Goal: Task Accomplishment & Management: Use online tool/utility

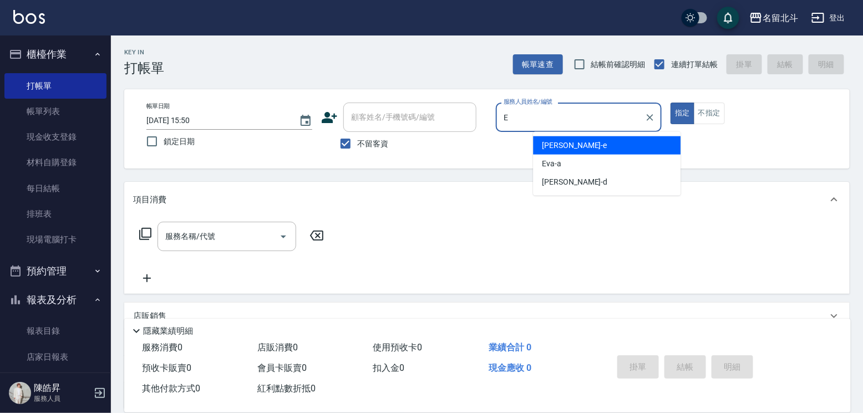
type input "[PERSON_NAME]-e"
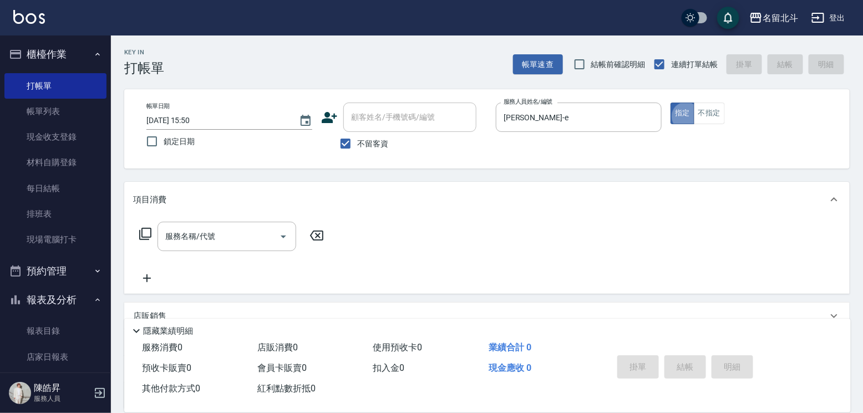
type button "true"
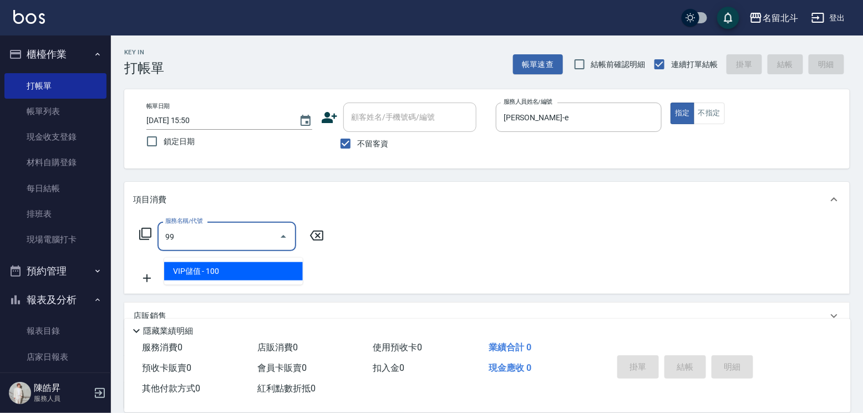
type input "VIP儲值(99)"
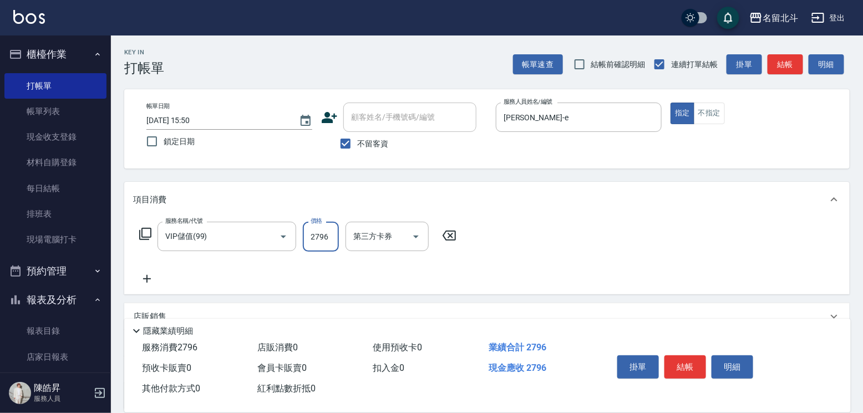
type input "2796"
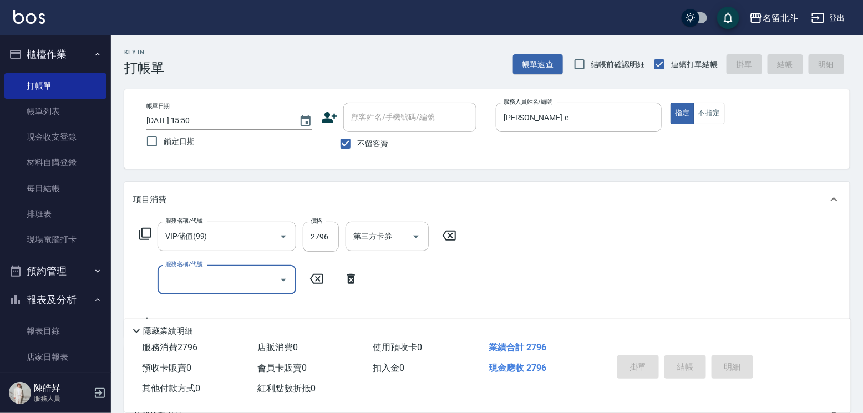
type input "[DATE] 17:19"
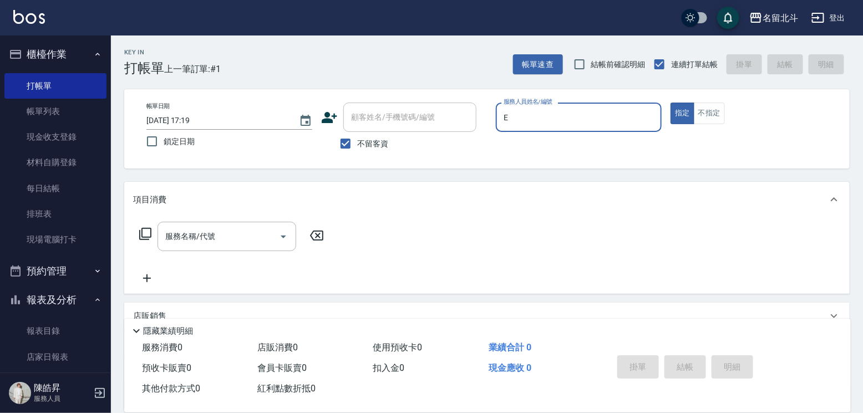
type input "[PERSON_NAME]-e"
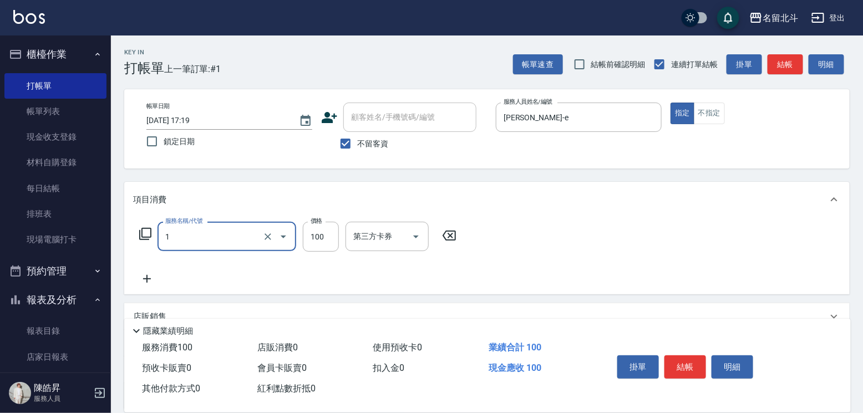
type input "剪髮(1)"
type input "200"
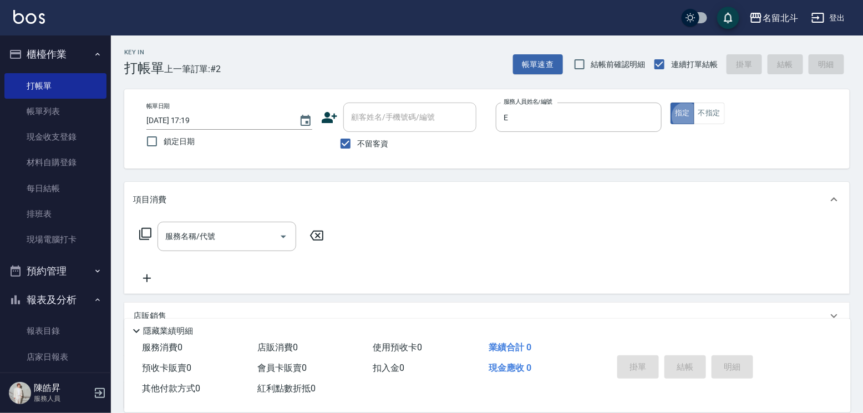
type input "[PERSON_NAME]-e"
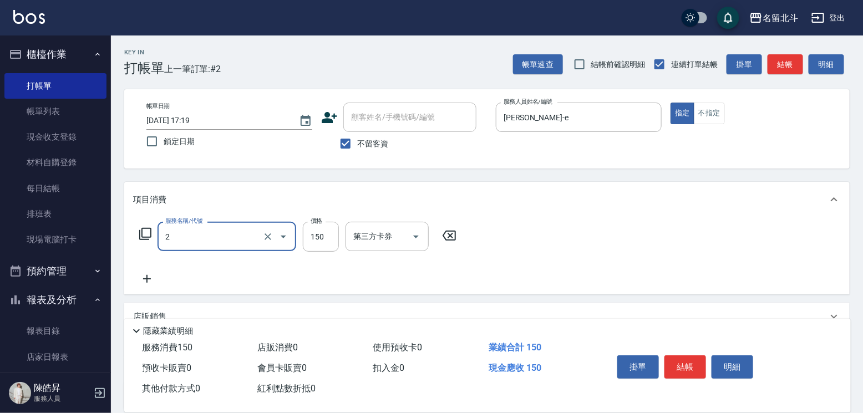
type input "一般洗髮(2)"
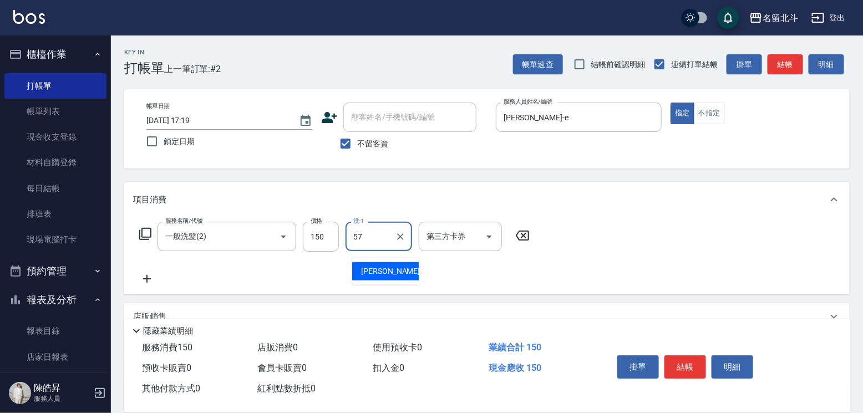
type input "[PERSON_NAME]-57"
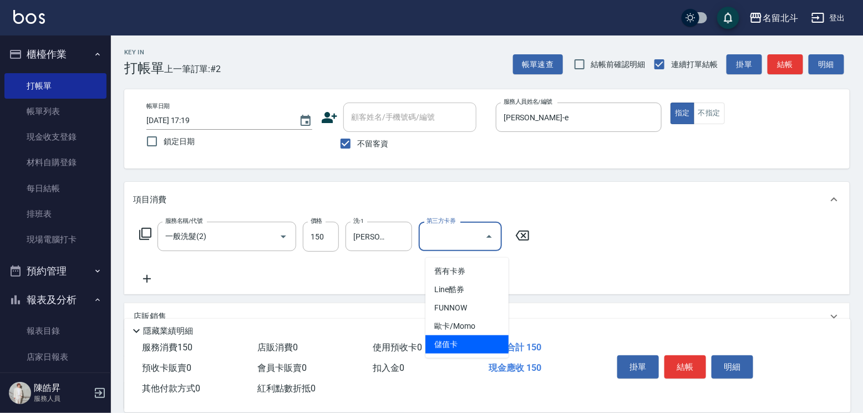
type input "儲值卡"
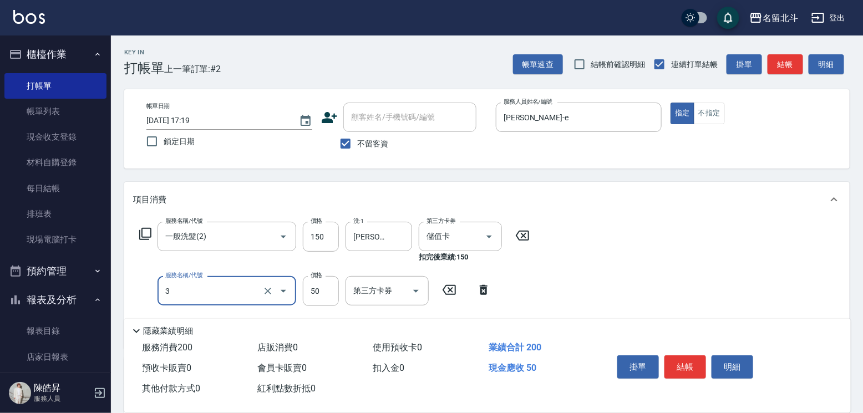
type input "精油(3)"
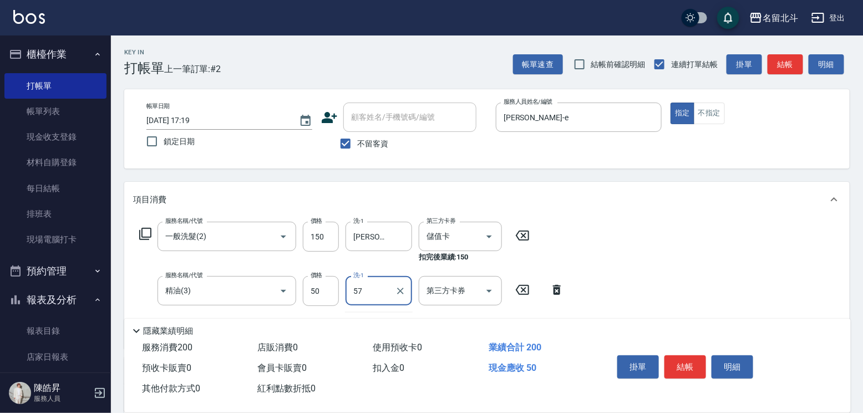
type input "[PERSON_NAME]-57"
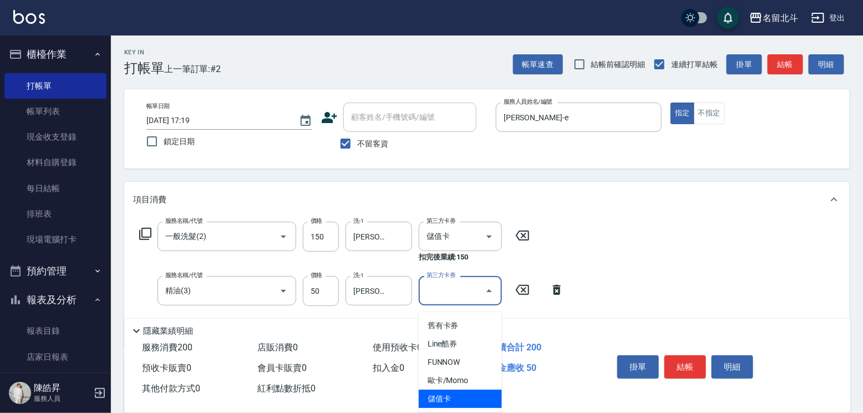
type input "儲值卡"
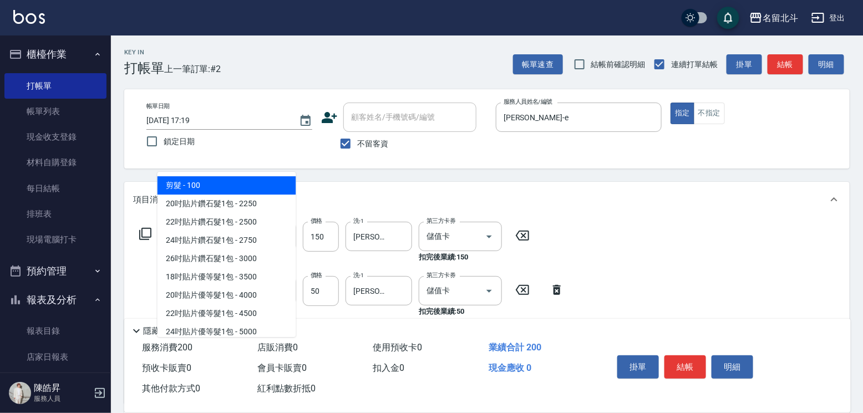
type input "剪髮(1)"
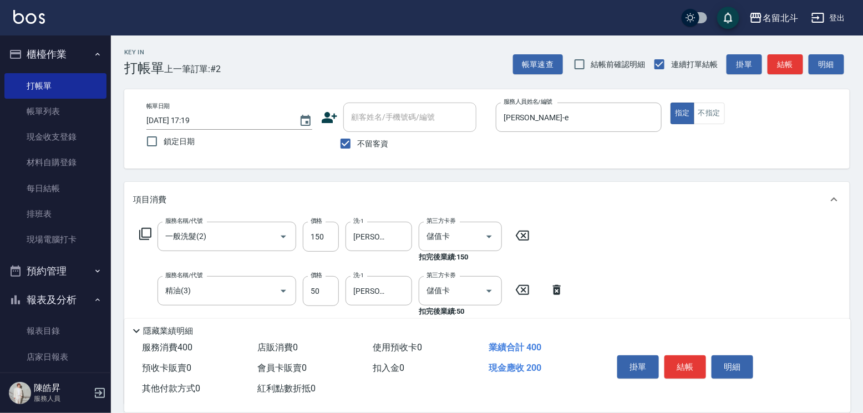
type input "200"
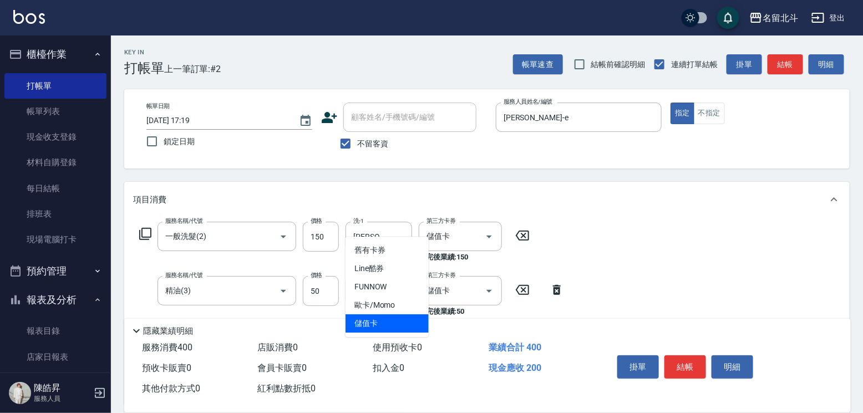
type input "儲值卡"
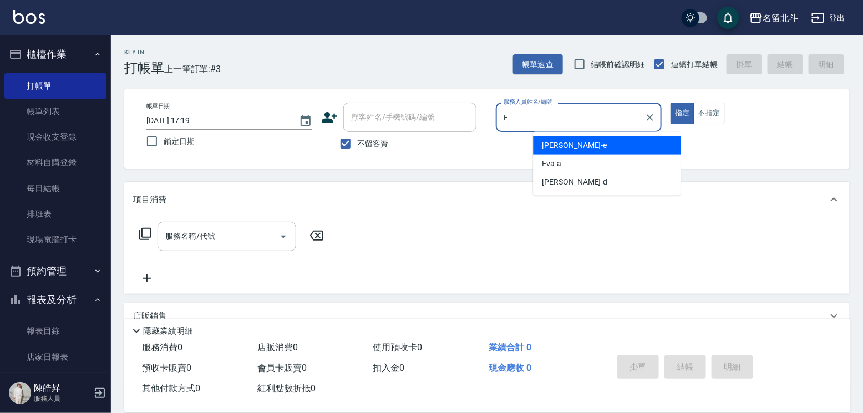
type input "[PERSON_NAME]-e"
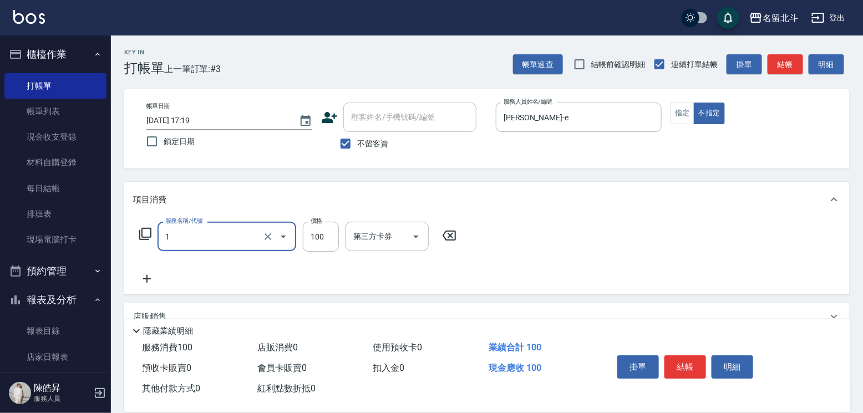
type input "剪髮(1)"
type input "168"
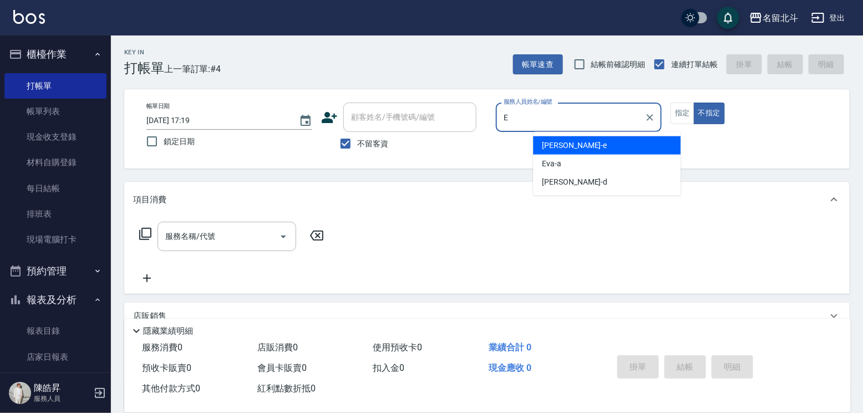
type input "[PERSON_NAME]-e"
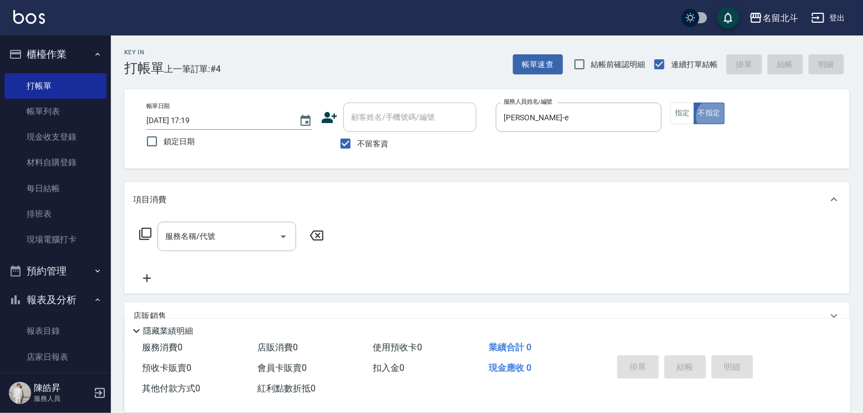
type button "false"
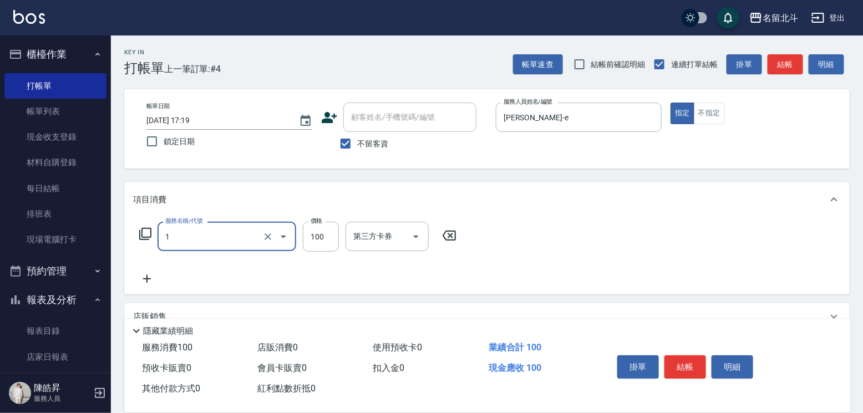
type input "剪髮(1)"
type input "50"
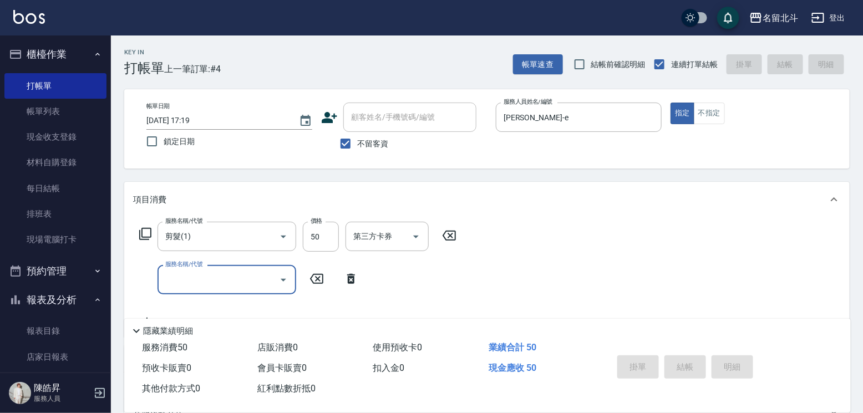
type input "[DATE] 17:20"
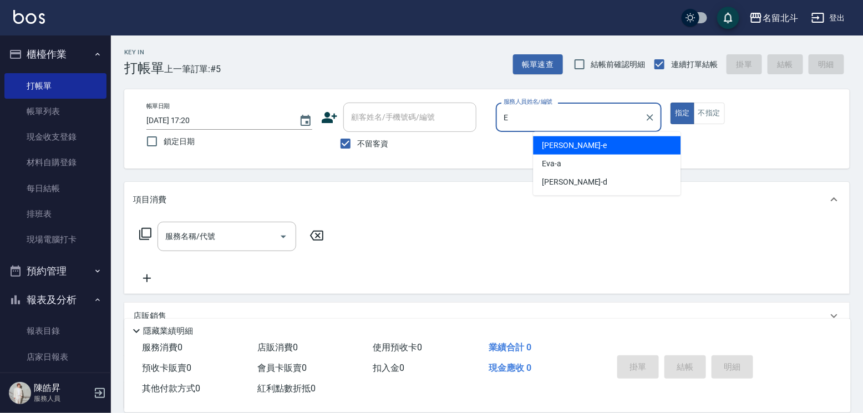
type input "[PERSON_NAME]-e"
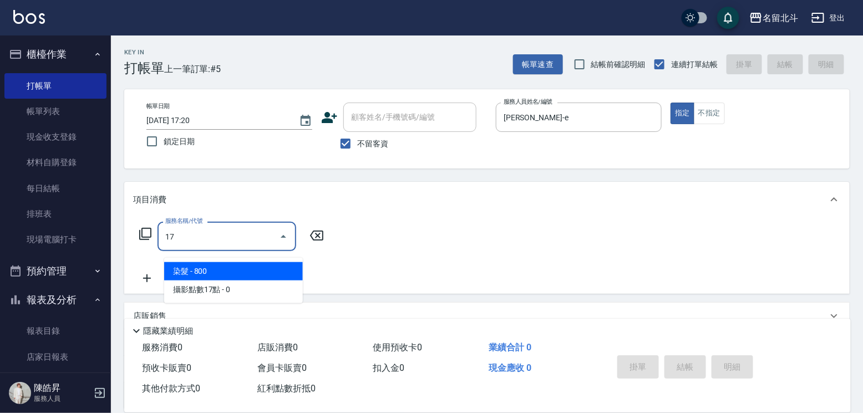
type input "染髮(17)"
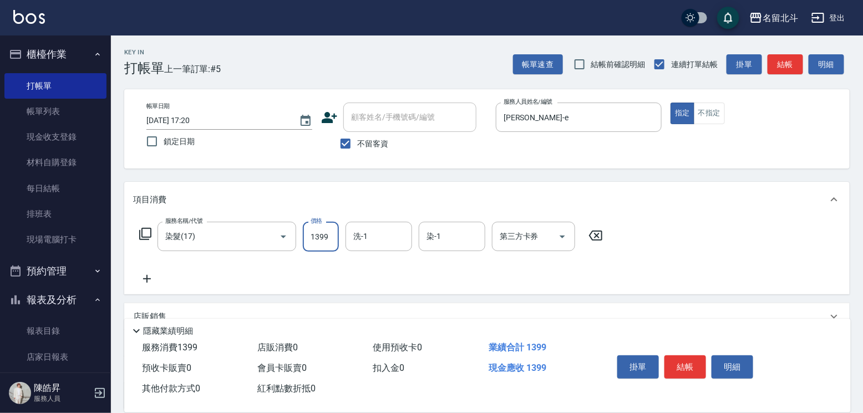
type input "1399"
type input "[PERSON_NAME]-57"
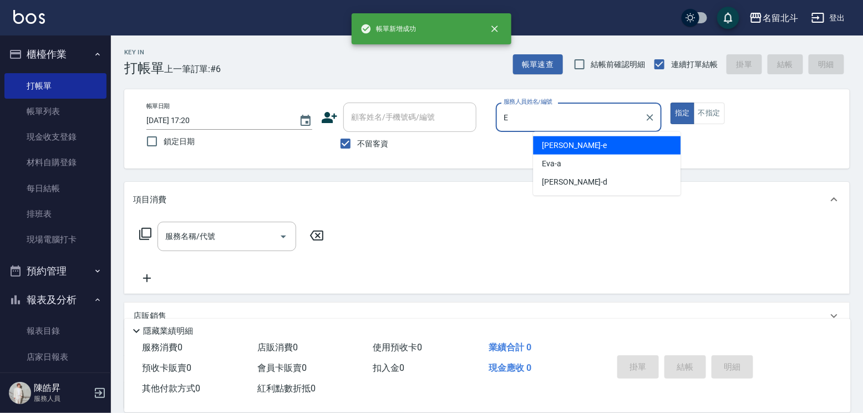
type input "[PERSON_NAME]-e"
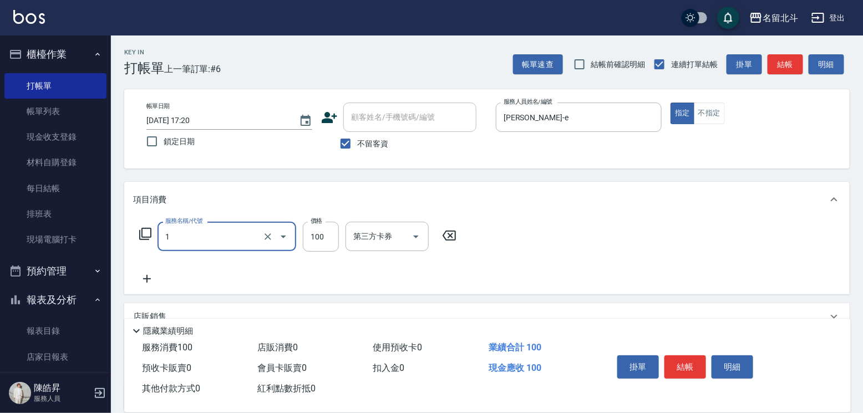
type input "剪髮(1)"
type input "200"
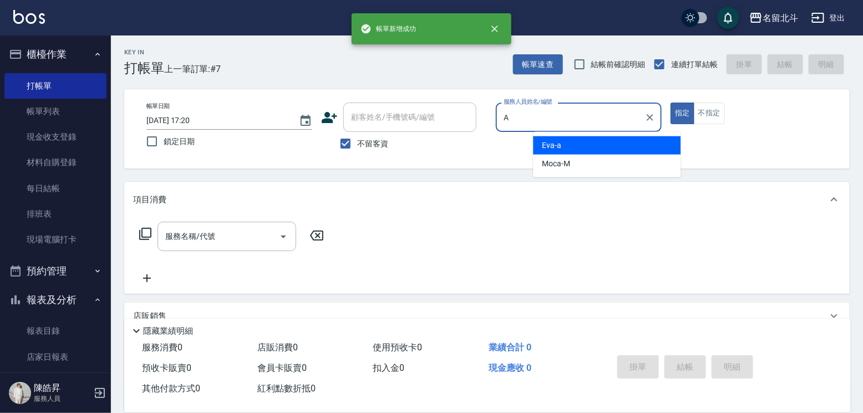
type input "[PERSON_NAME]-a"
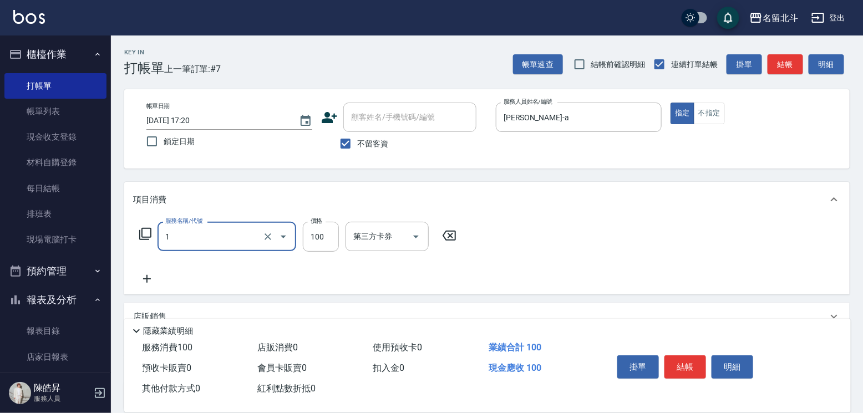
type input "剪髮(1)"
type input "300"
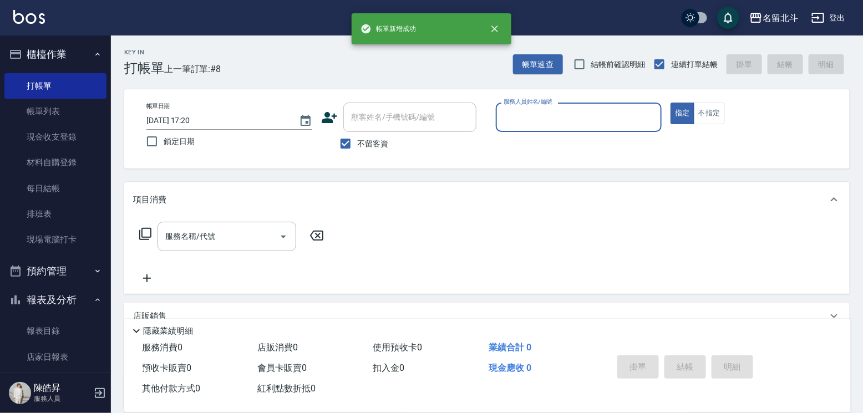
type input "D"
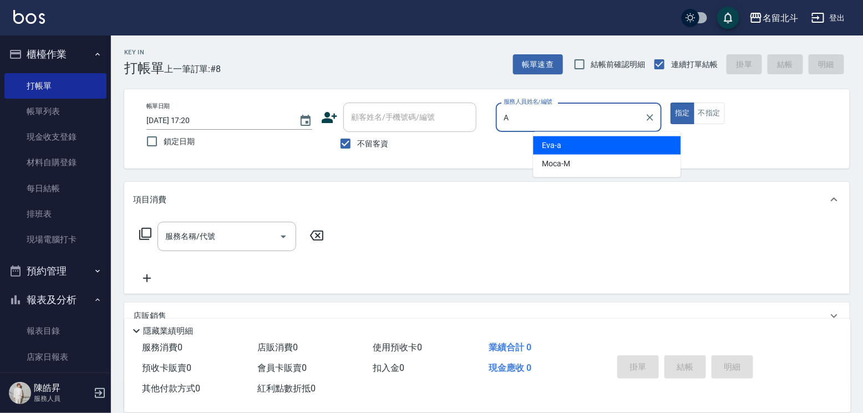
type input "[PERSON_NAME]-a"
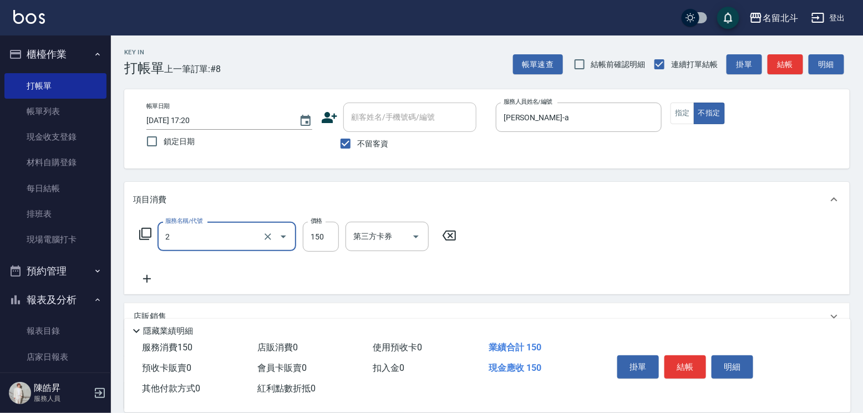
type input "一般洗髮(2)"
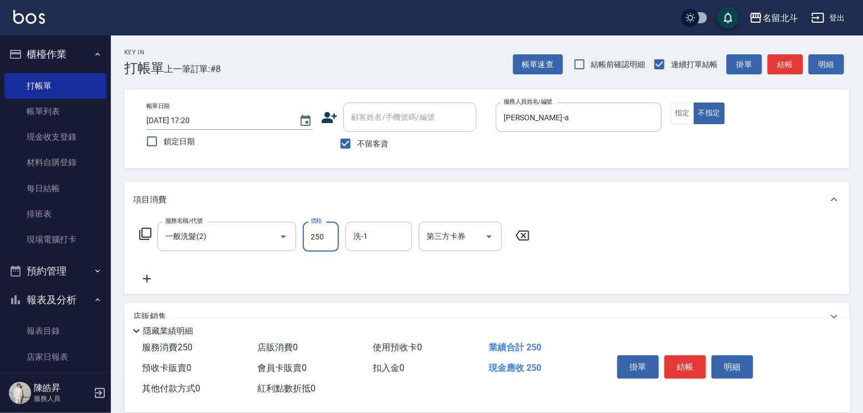
type input "250"
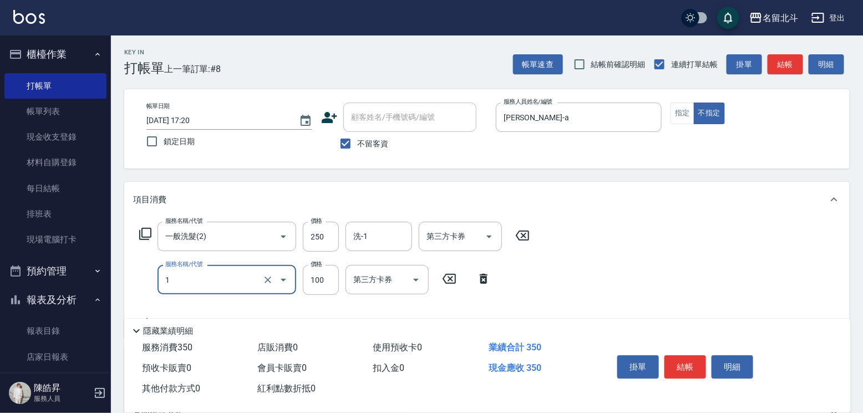
type input "剪髮(1)"
type input "118"
click at [529, 241] on icon at bounding box center [522, 236] width 13 height 10
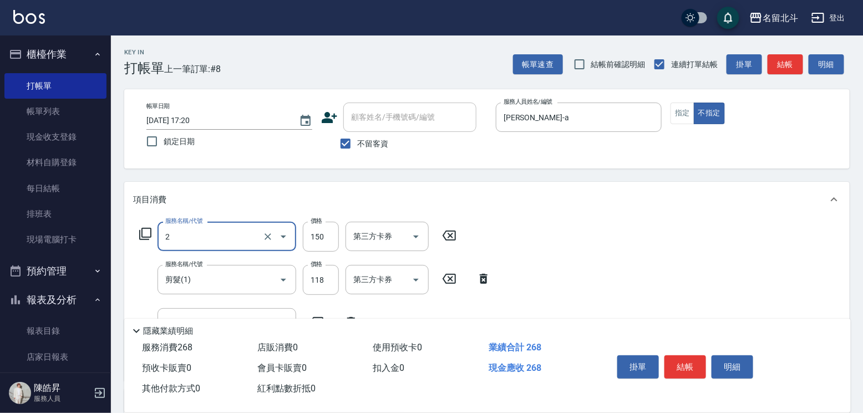
type input "一般洗髮(2)"
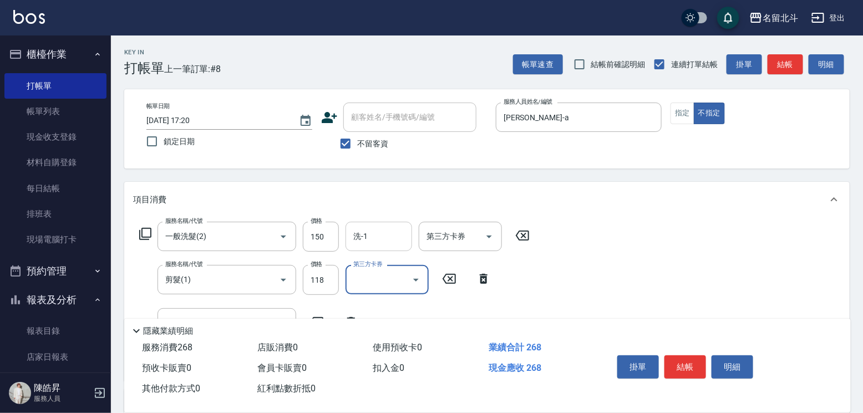
click at [384, 231] on div "洗-1" at bounding box center [378, 236] width 67 height 29
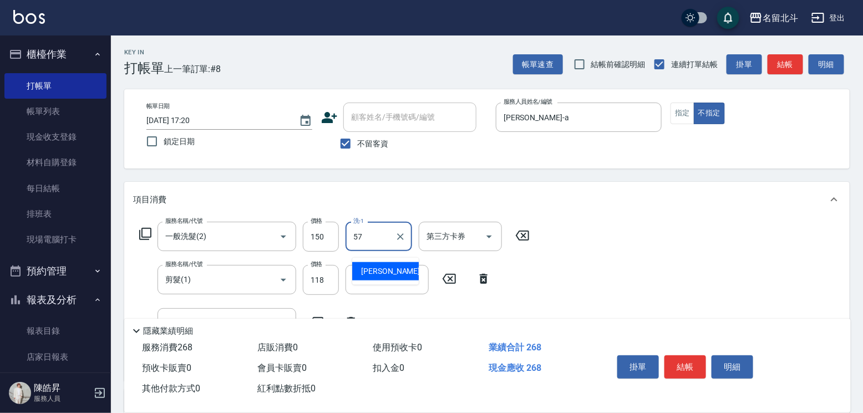
type input "[PERSON_NAME]-57"
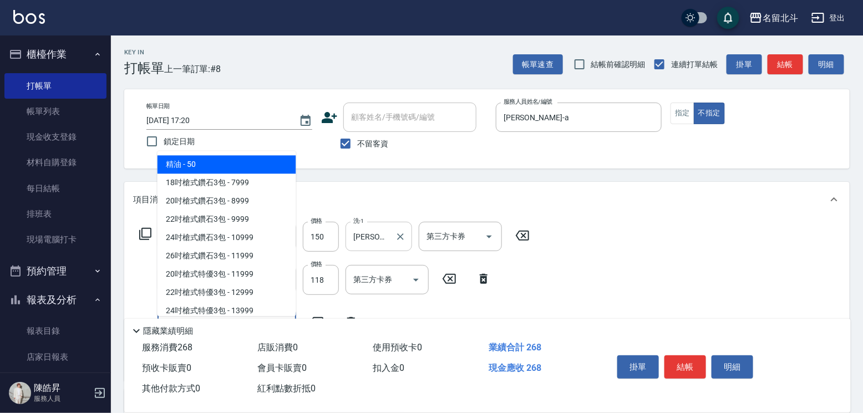
type input "精油(3)"
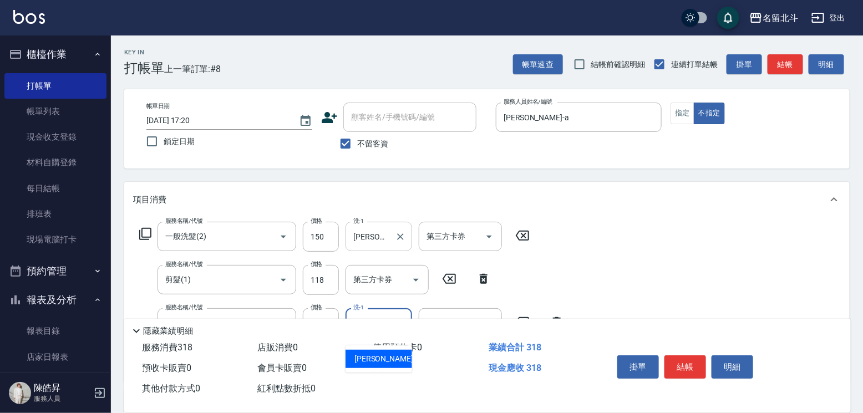
type input "[PERSON_NAME]-57"
type input "瞬間保養(4)"
type input "[PERSON_NAME]-57"
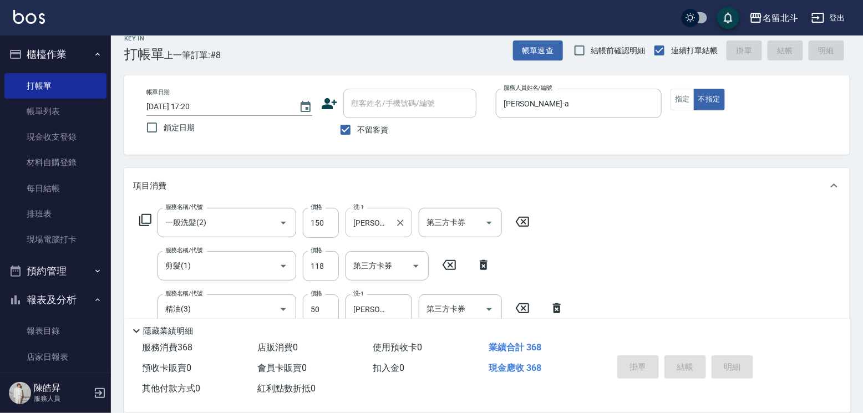
type input "[DATE] 17:21"
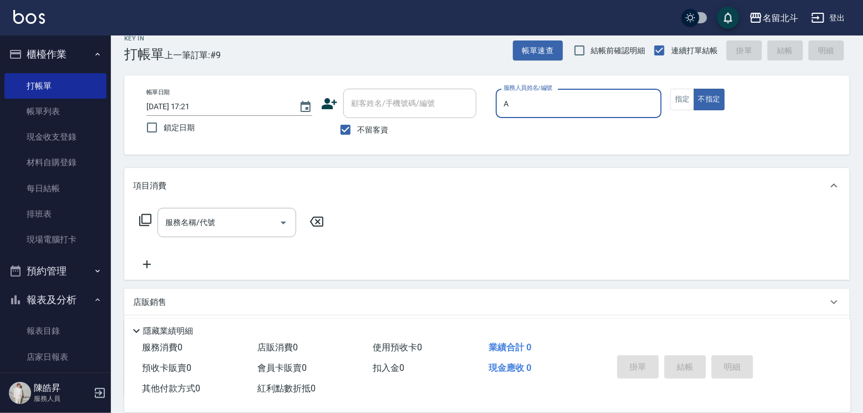
type input "[PERSON_NAME]-a"
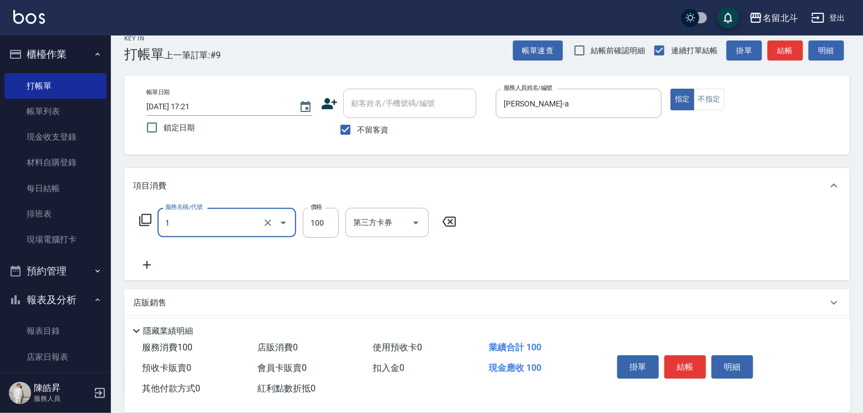
type input "剪髮(1)"
type input "200"
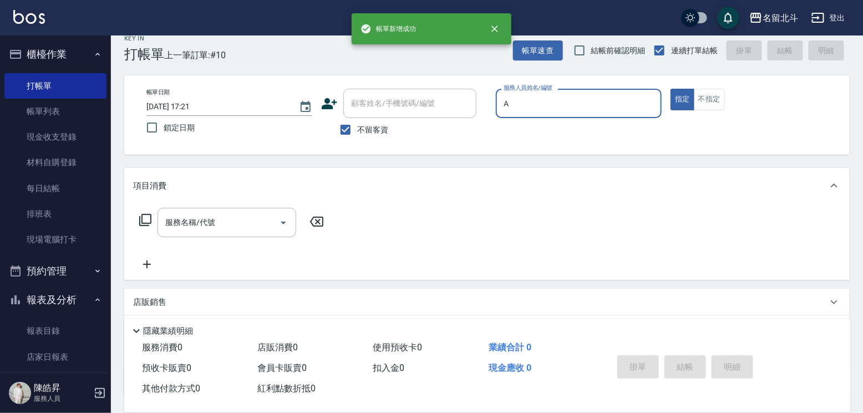
type input "[PERSON_NAME]-a"
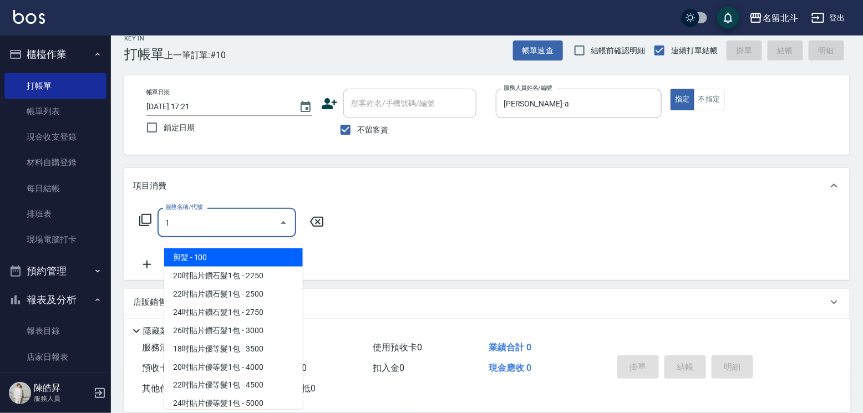
type input "剪髮(1)"
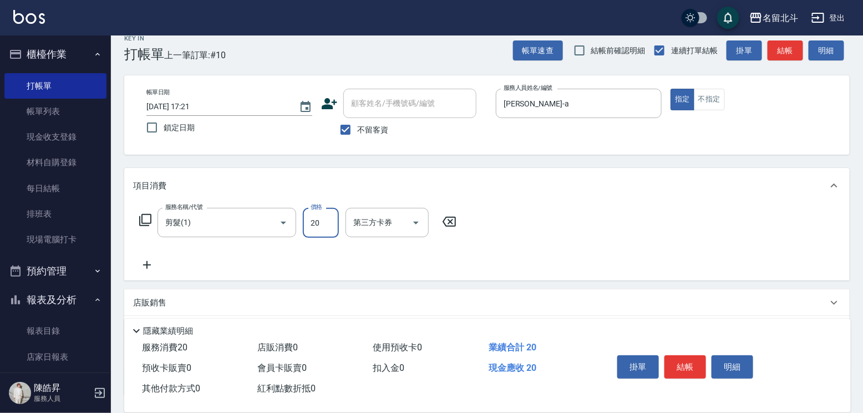
type input "200"
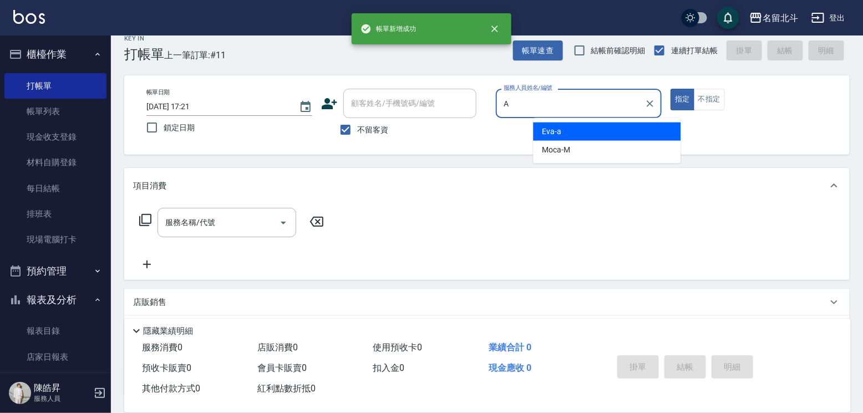
type input "[PERSON_NAME]-a"
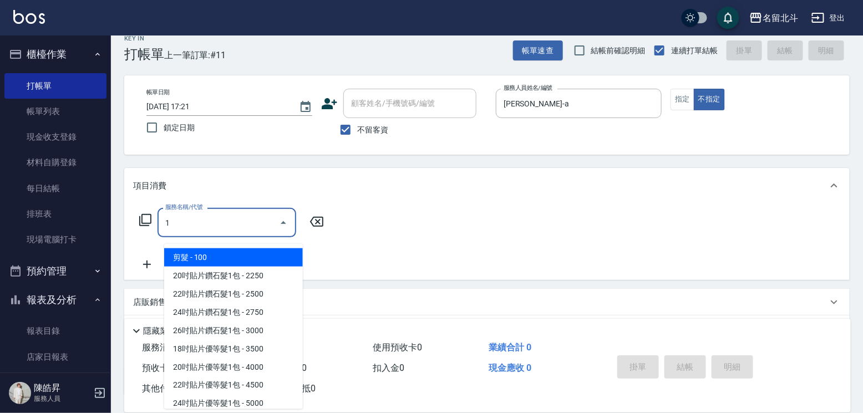
type input "剪髮(1)"
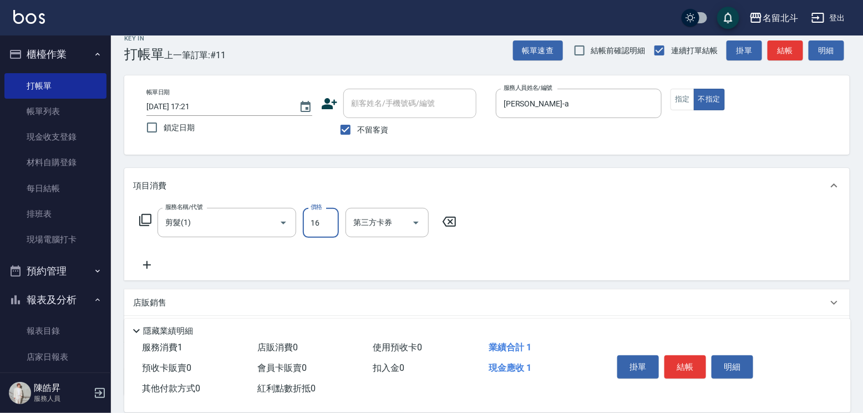
type input "168"
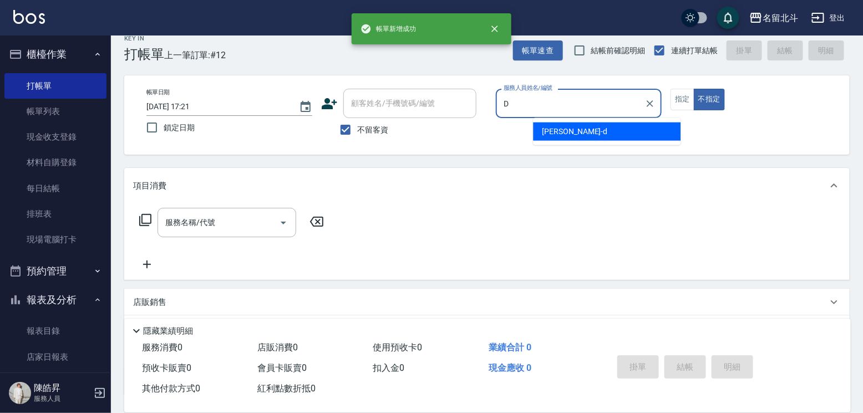
type input "[PERSON_NAME] -d"
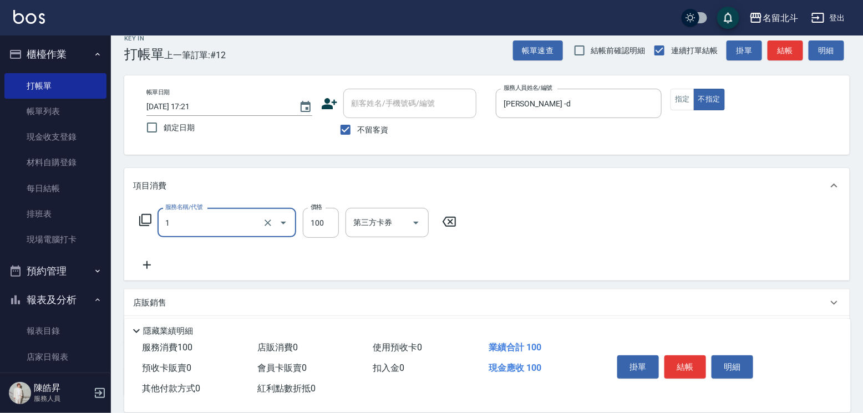
type input "剪髮(1)"
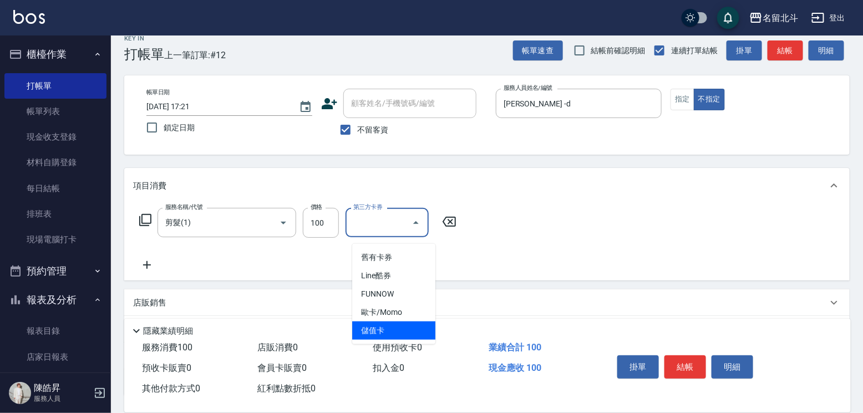
type input "儲值卡"
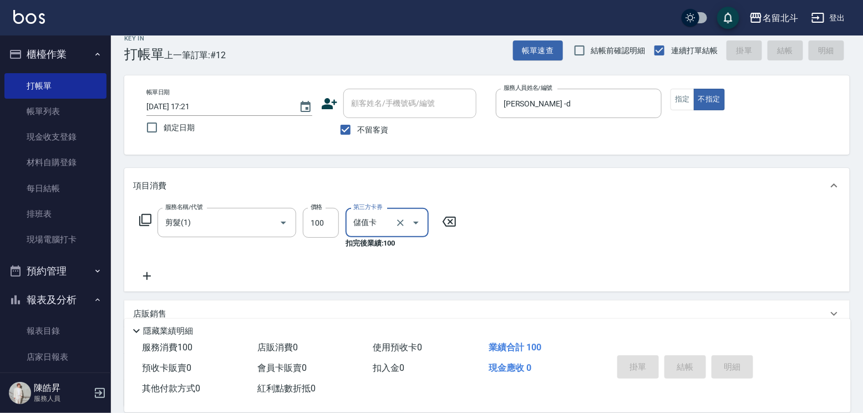
type input "[DATE] 17:22"
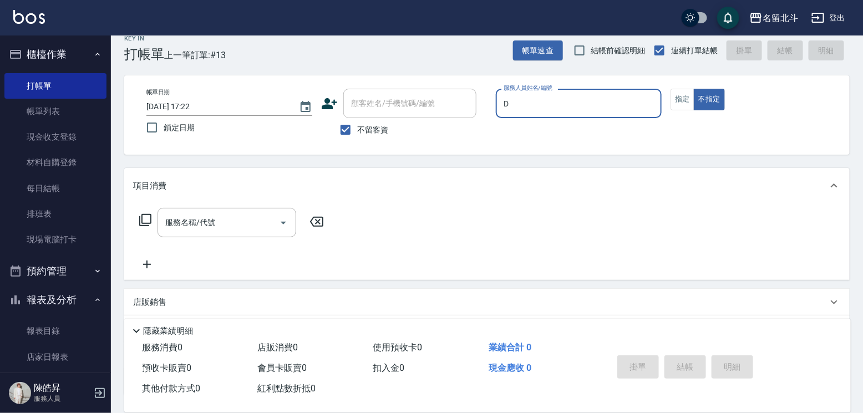
type input "[PERSON_NAME] -d"
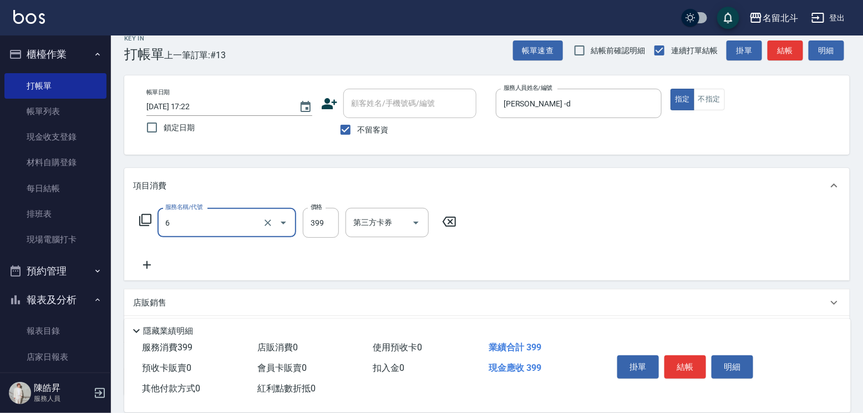
type input "海鹽SPA(6)"
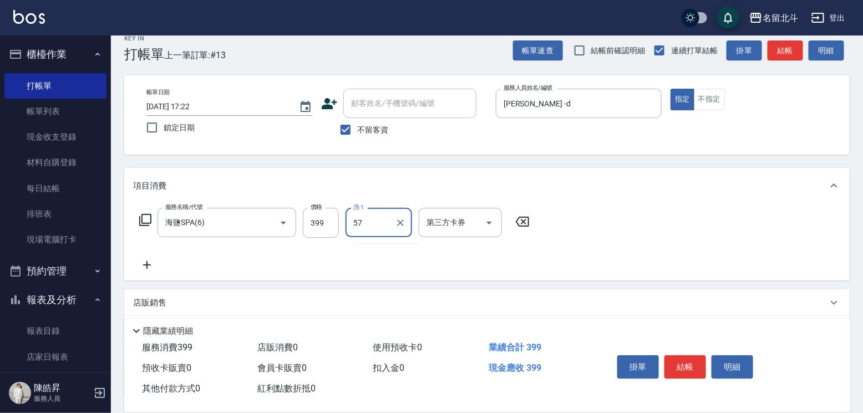
type input "[PERSON_NAME]-57"
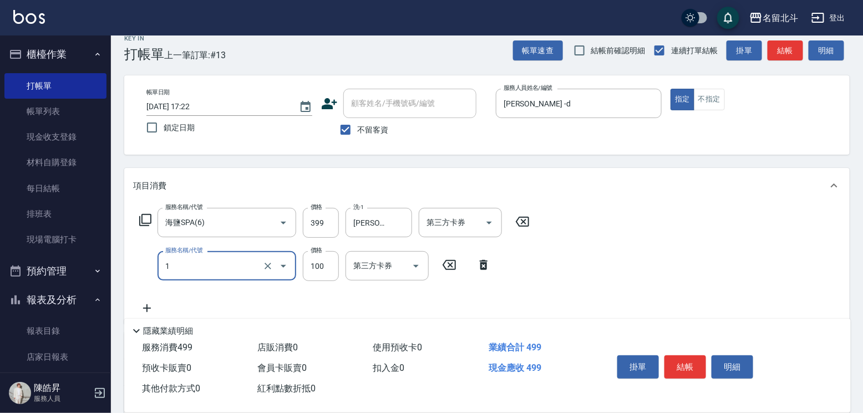
type input "剪髮(1)"
type input "150"
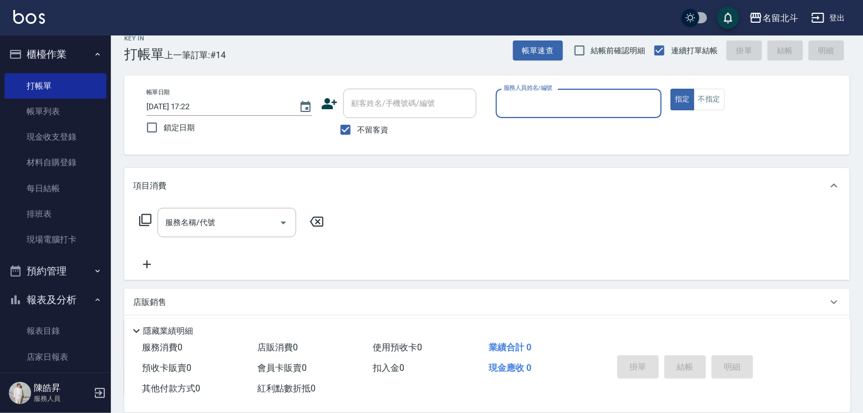
scroll to position [150, 0]
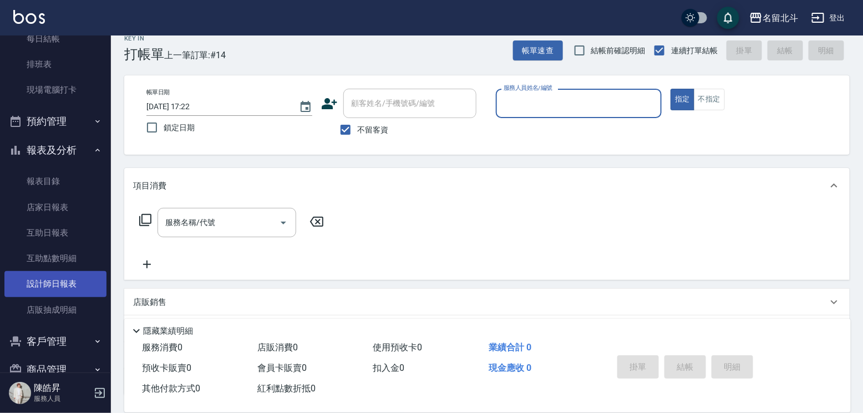
click at [77, 290] on link "設計師日報表" at bounding box center [55, 284] width 102 height 26
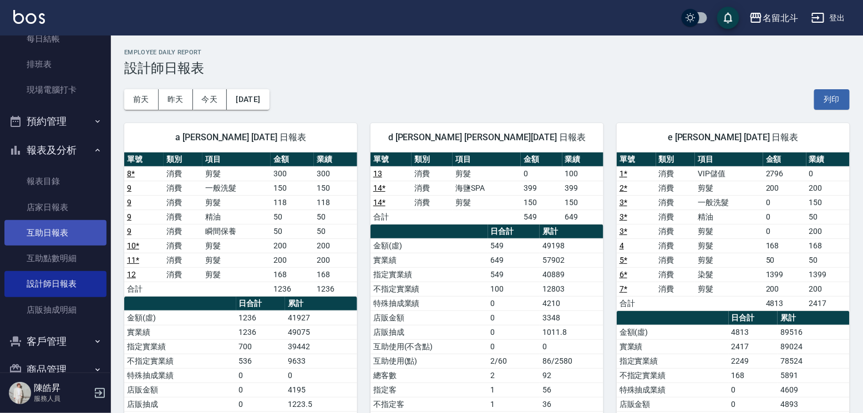
click at [45, 242] on link "互助日報表" at bounding box center [55, 233] width 102 height 26
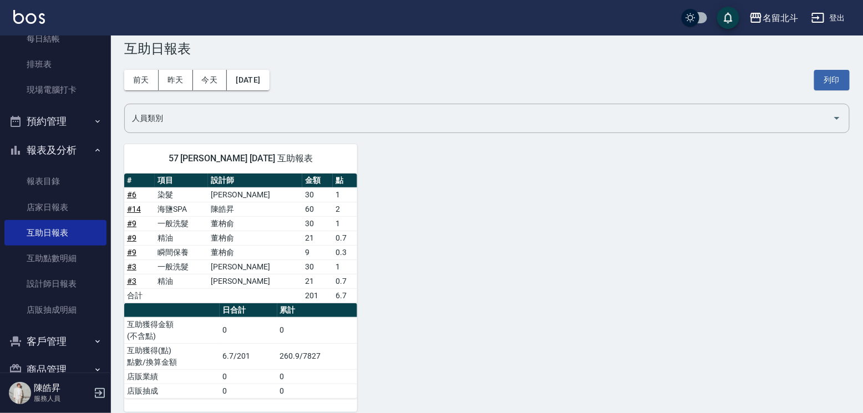
scroll to position [30, 0]
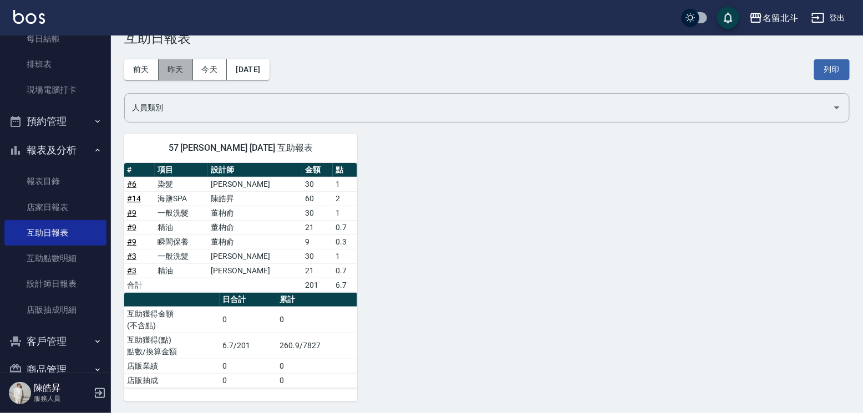
click at [186, 74] on button "昨天" at bounding box center [176, 69] width 34 height 21
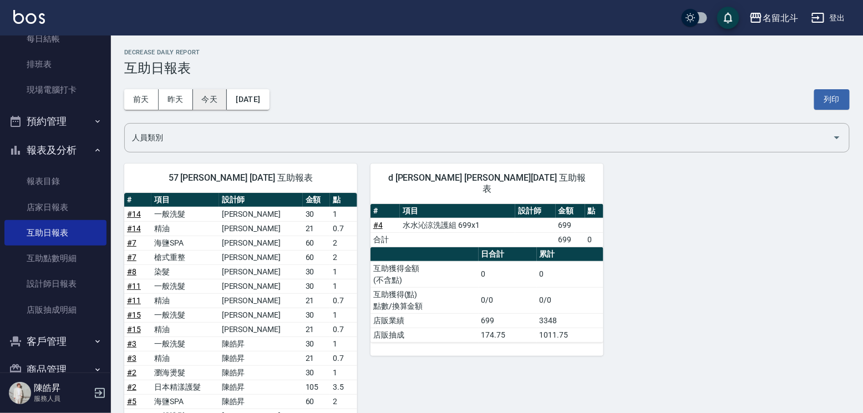
click at [216, 106] on button "今天" at bounding box center [210, 99] width 34 height 21
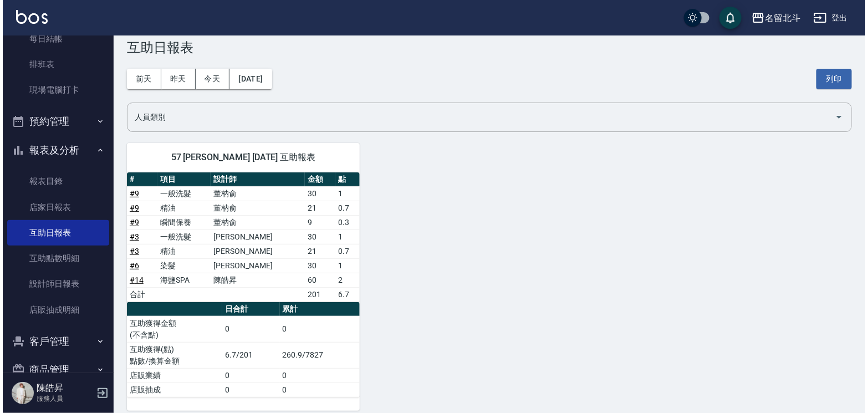
scroll to position [30, 0]
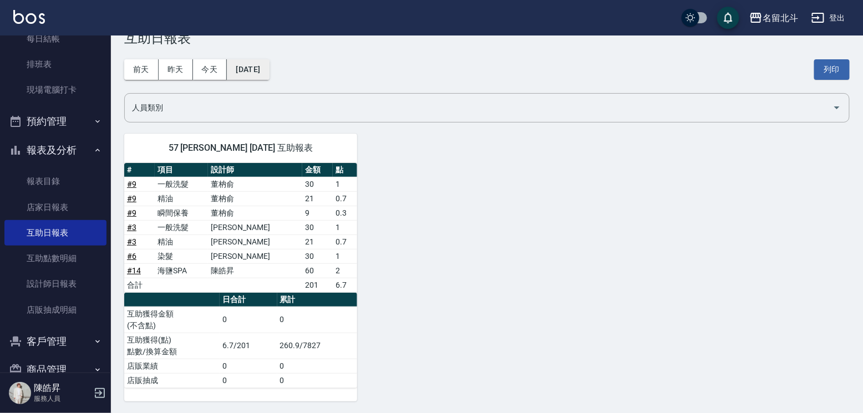
click at [249, 72] on button "[DATE]" at bounding box center [248, 69] width 42 height 21
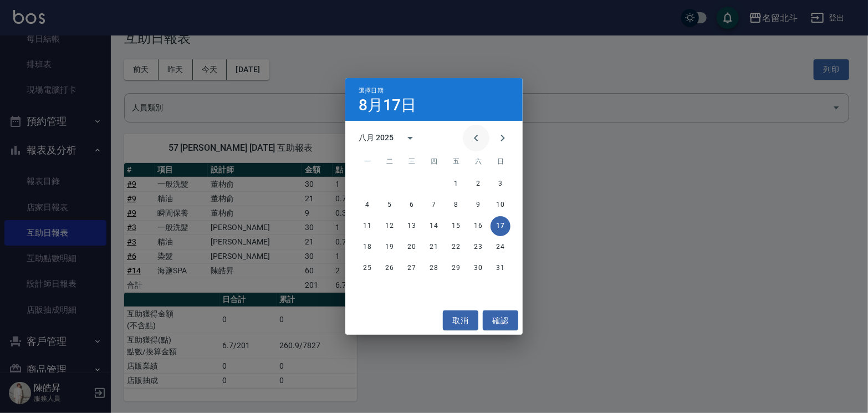
click at [470, 139] on icon "Previous month" at bounding box center [476, 137] width 13 height 13
click at [433, 268] on button "31" at bounding box center [434, 268] width 20 height 20
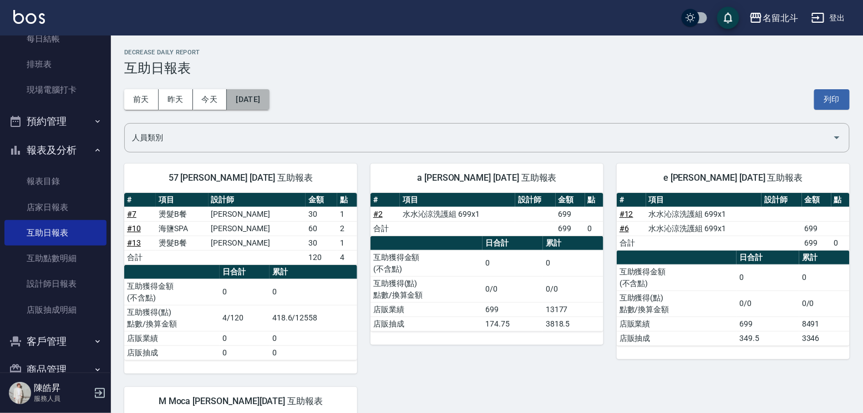
click at [269, 104] on button "[DATE]" at bounding box center [248, 99] width 42 height 21
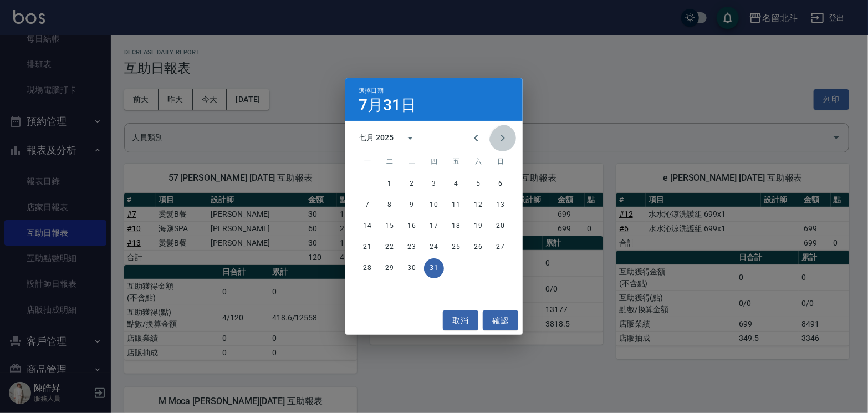
click at [499, 144] on icon "Next month" at bounding box center [502, 137] width 13 height 13
click at [502, 224] on button "17" at bounding box center [501, 226] width 20 height 20
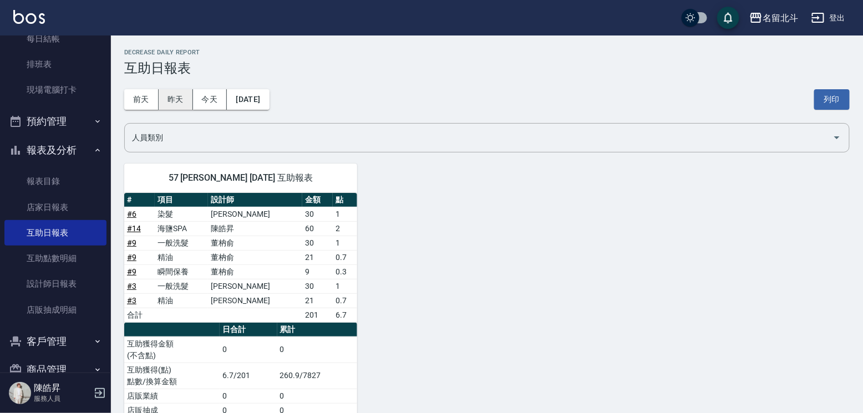
click at [183, 98] on button "昨天" at bounding box center [176, 99] width 34 height 21
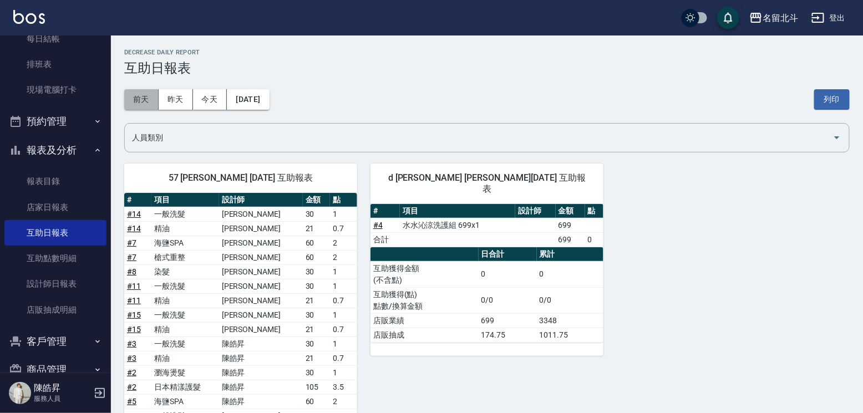
click at [139, 98] on button "前天" at bounding box center [141, 99] width 34 height 21
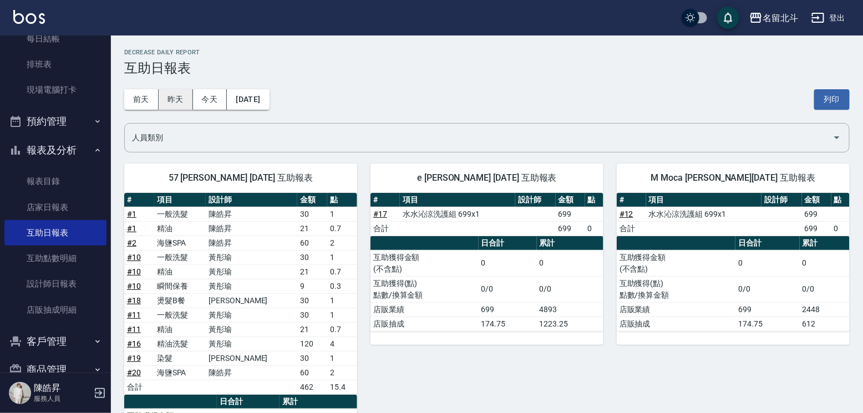
click at [177, 105] on button "昨天" at bounding box center [176, 99] width 34 height 21
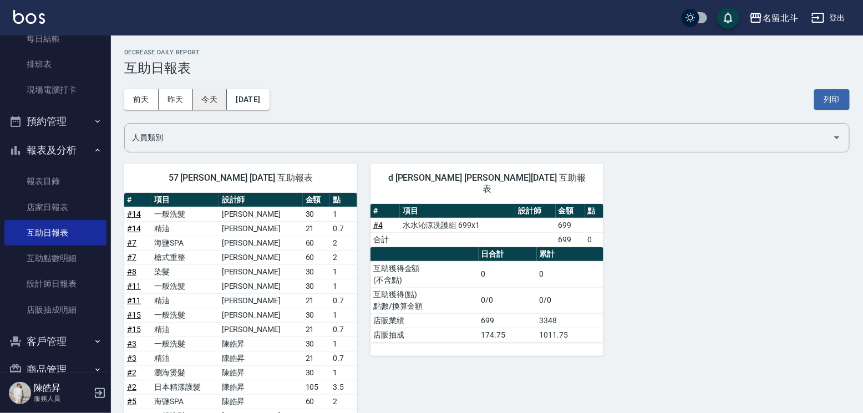
drag, startPoint x: 209, startPoint y: 103, endPoint x: 213, endPoint y: 109, distance: 7.1
click at [209, 106] on button "今天" at bounding box center [210, 99] width 34 height 21
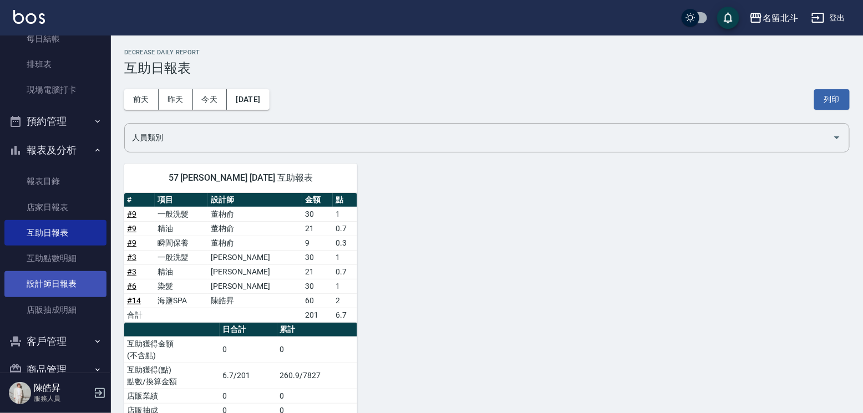
drag, startPoint x: 55, startPoint y: 288, endPoint x: 45, endPoint y: 292, distance: 11.4
click at [55, 290] on link "設計師日報表" at bounding box center [55, 284] width 102 height 26
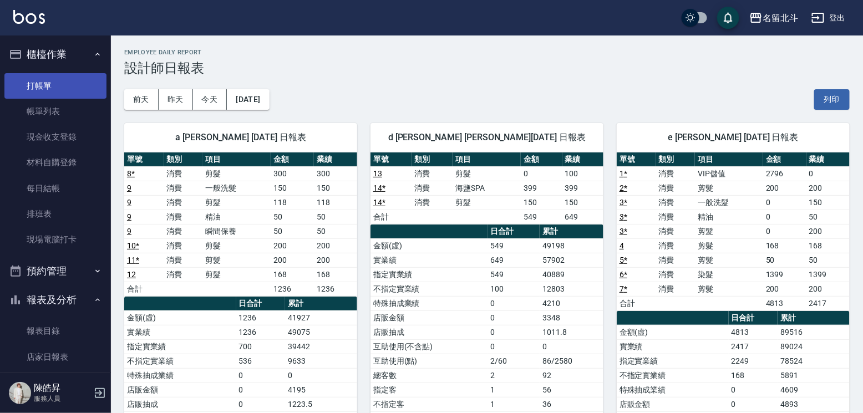
click at [60, 76] on link "打帳單" at bounding box center [55, 86] width 102 height 26
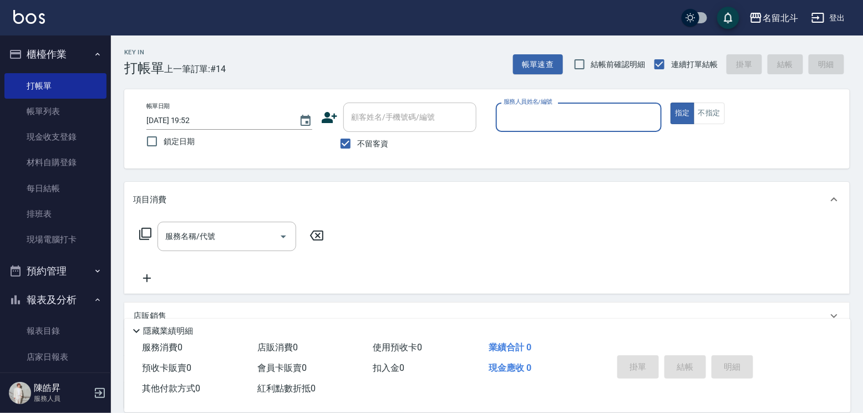
type input "E"
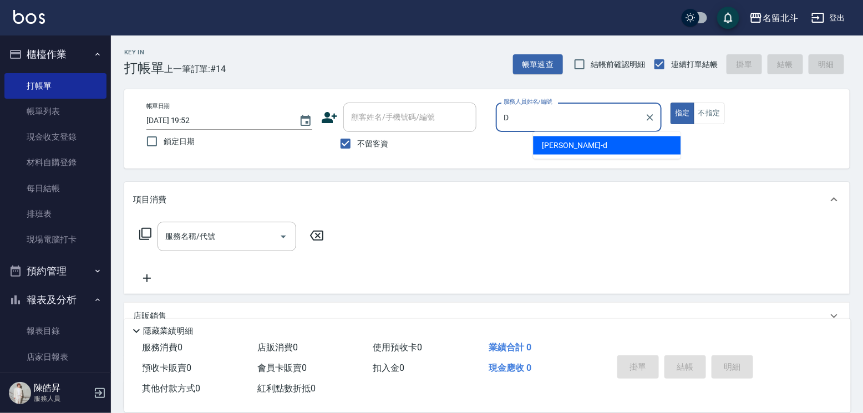
type input "[PERSON_NAME] -d"
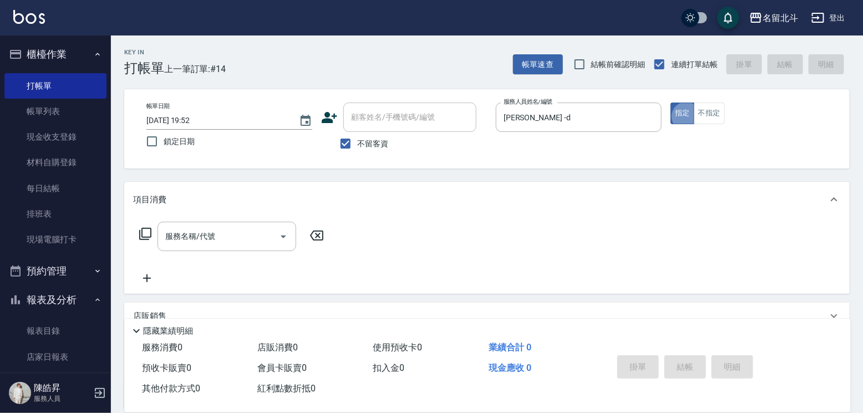
type button "true"
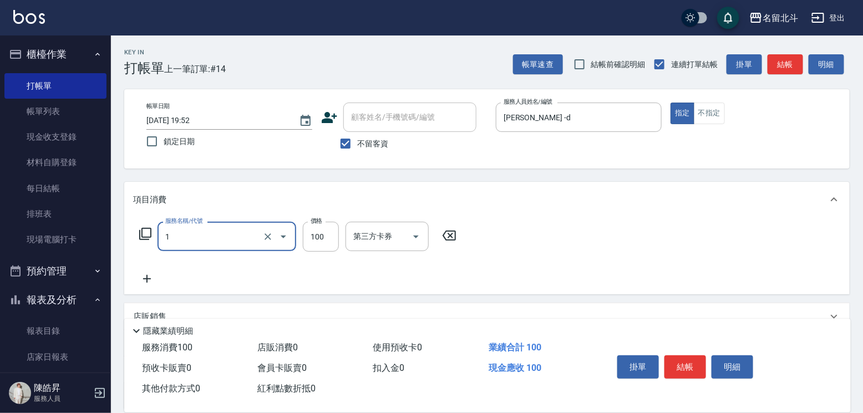
type input "剪髮(1)"
type input "250"
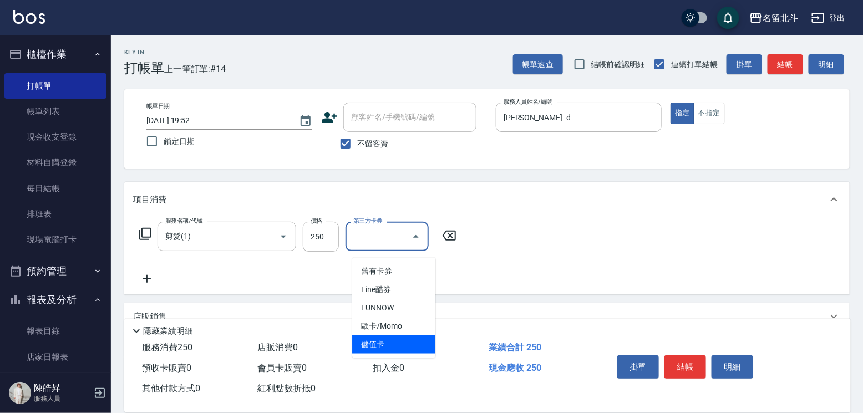
type input "儲值卡"
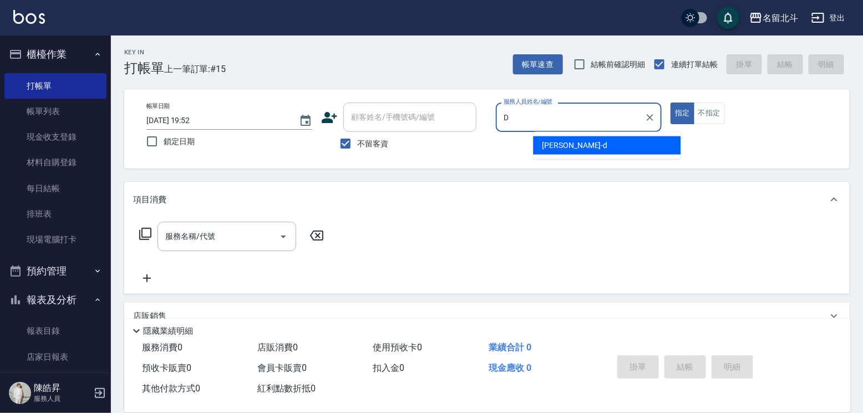
type input "[PERSON_NAME] -d"
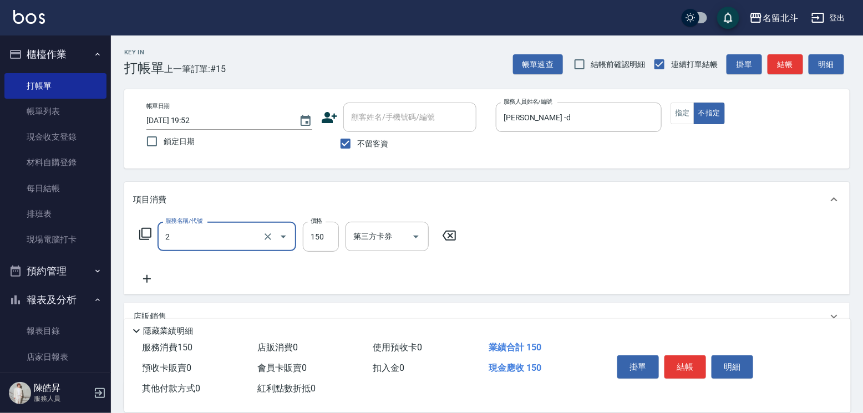
type input "一般洗髮(2)"
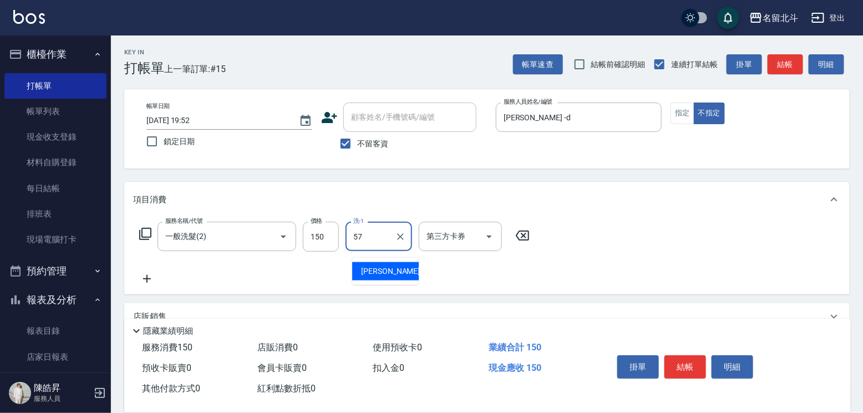
type input "[PERSON_NAME]-57"
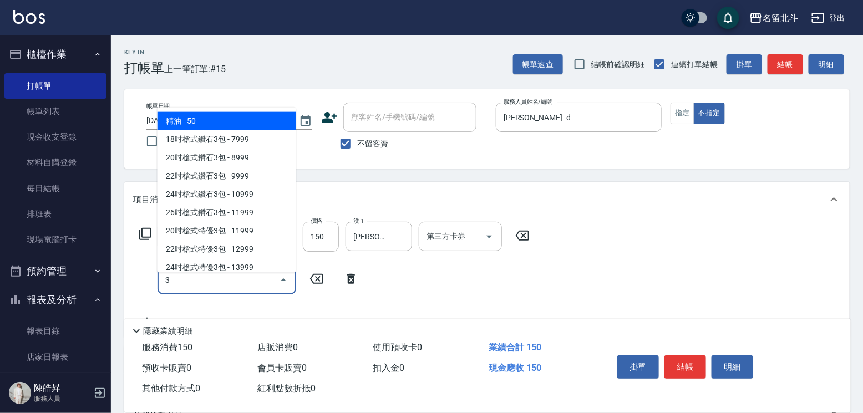
type input "精油(3)"
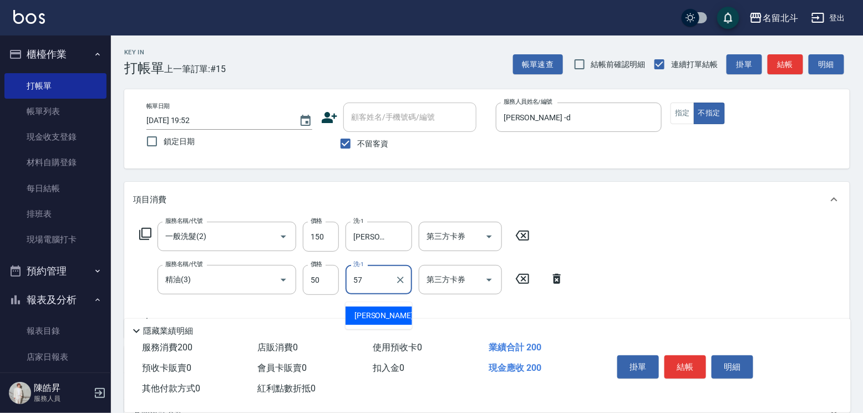
type input "[PERSON_NAME]-57"
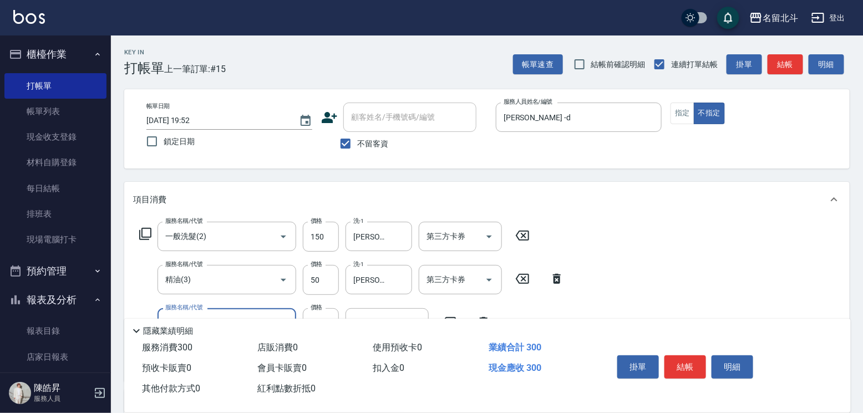
type input "剪髮(1)"
type input "118"
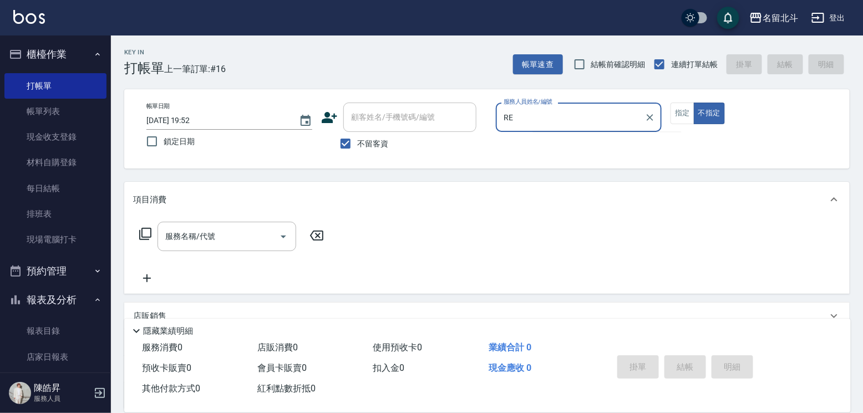
type input "R"
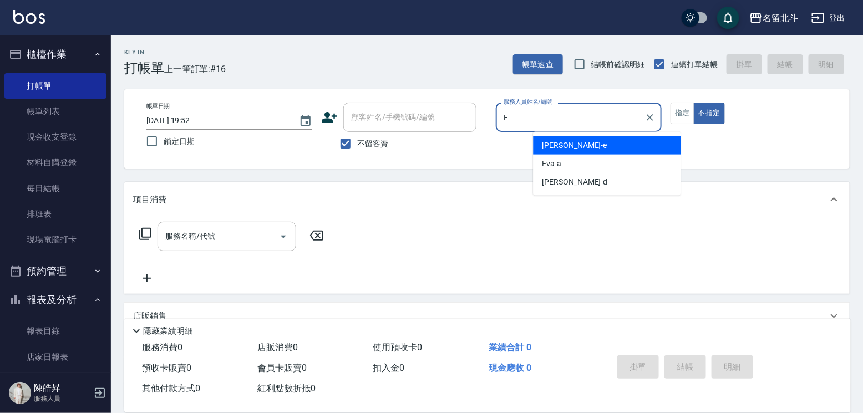
type input "[PERSON_NAME]-e"
type button "false"
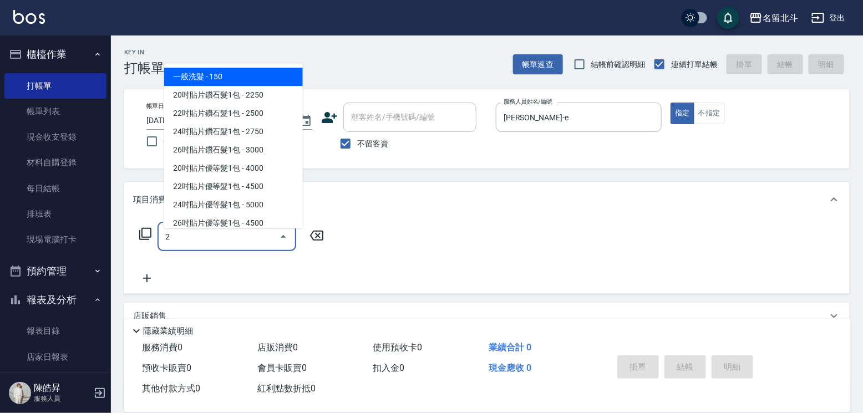
type input "一般洗髮(2)"
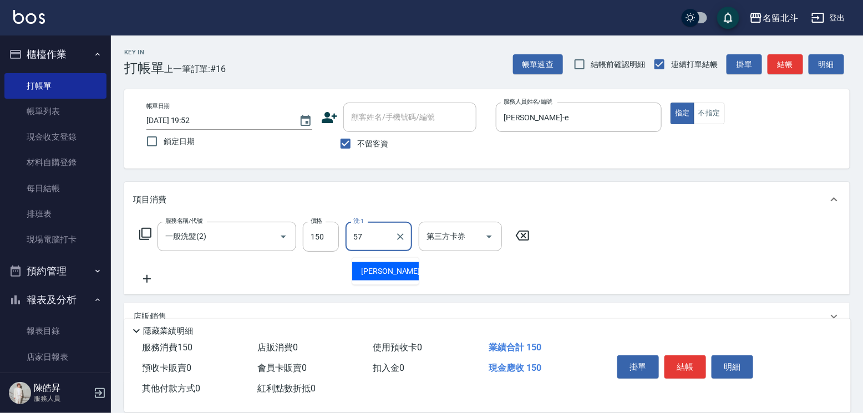
type input "[PERSON_NAME]-57"
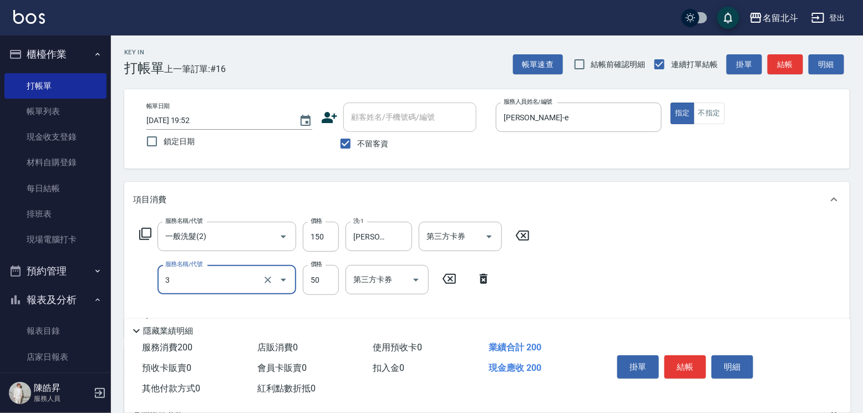
type input "精油(3)"
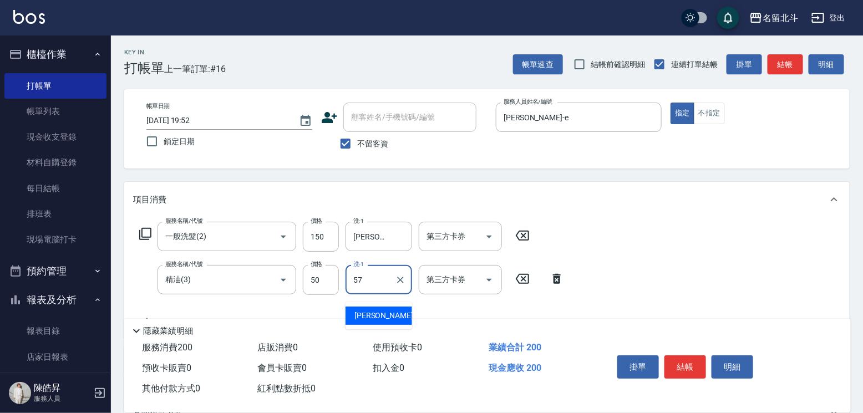
type input "[PERSON_NAME]-57"
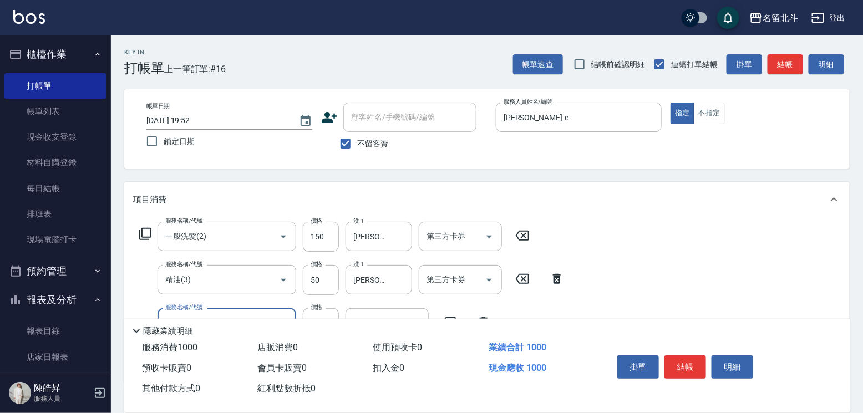
type input "染髮(17)"
type input "1199"
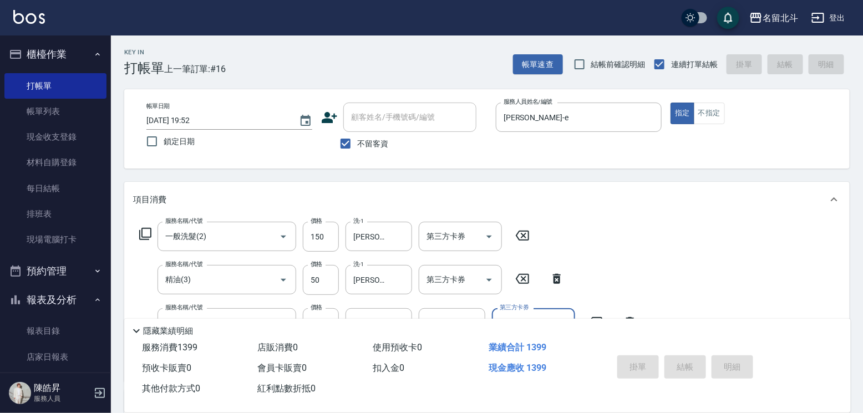
type input "[DATE] 19:53"
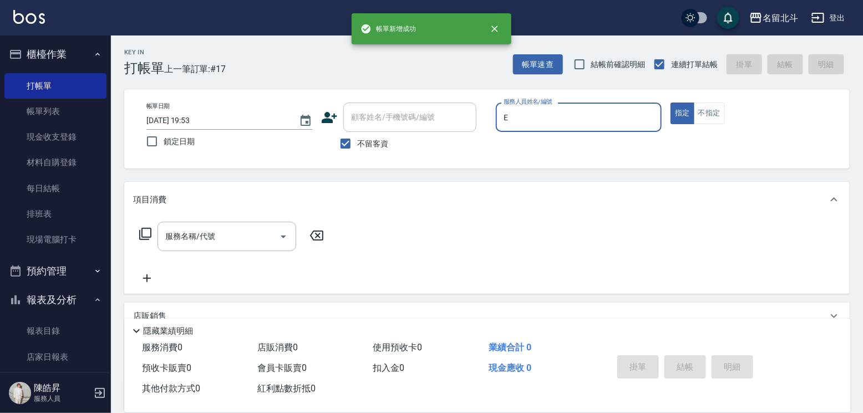
type input "[PERSON_NAME]-e"
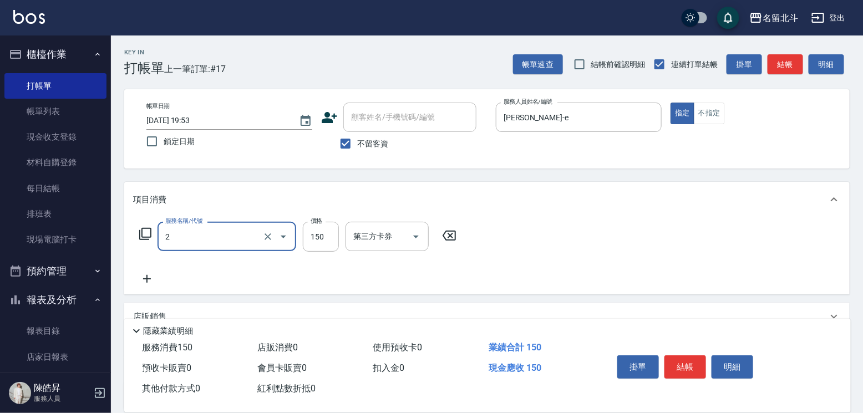
type input "一般洗髮(2)"
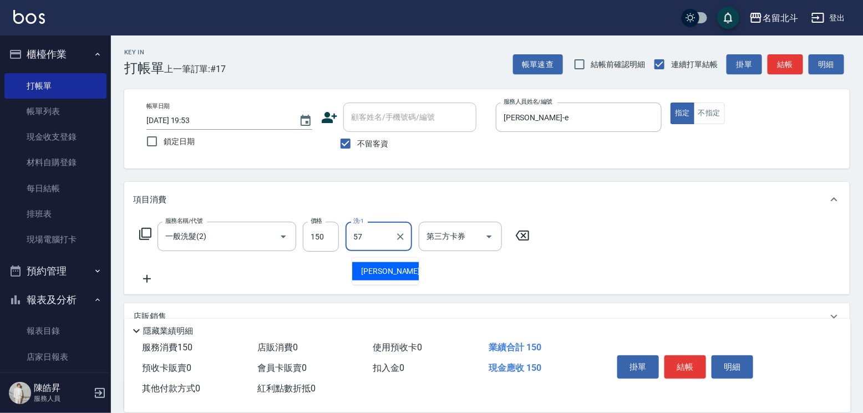
type input "[PERSON_NAME]-57"
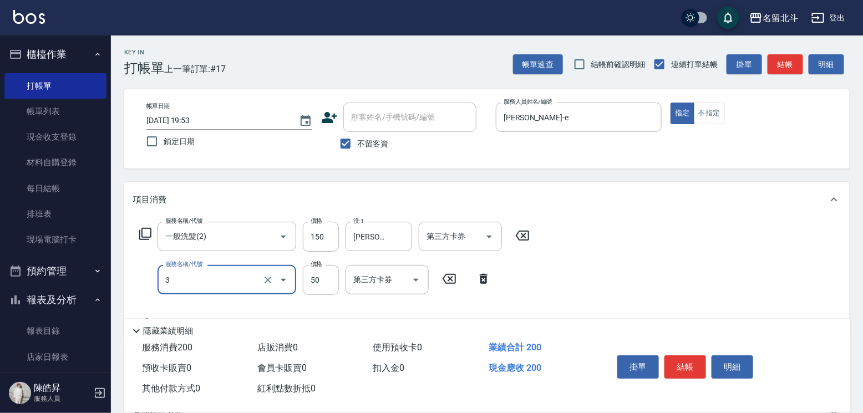
type input "精油(3)"
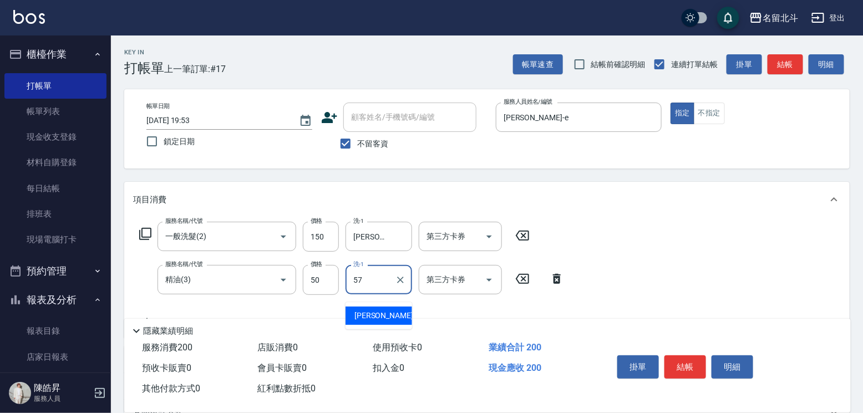
type input "[PERSON_NAME]-57"
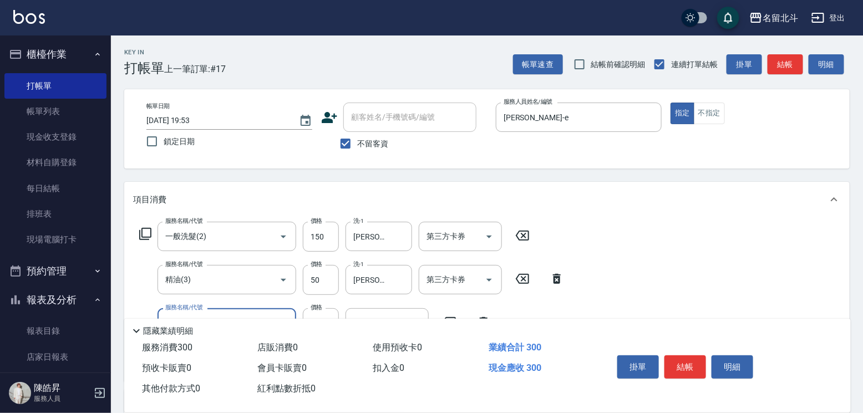
type input "剪髮(1)"
type input "200"
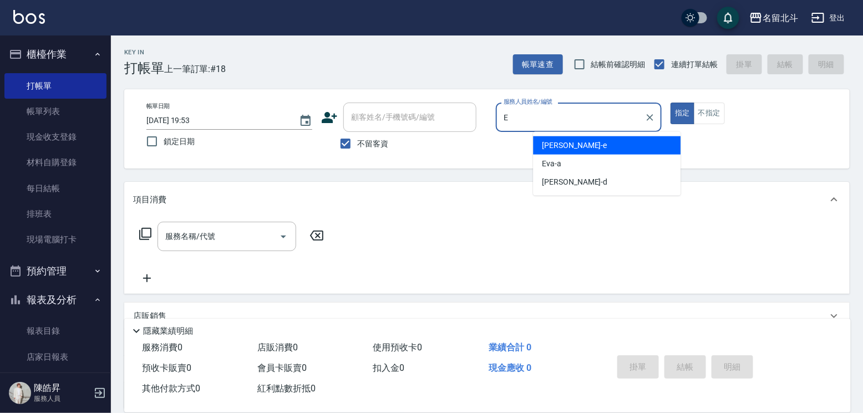
type input "[PERSON_NAME]-e"
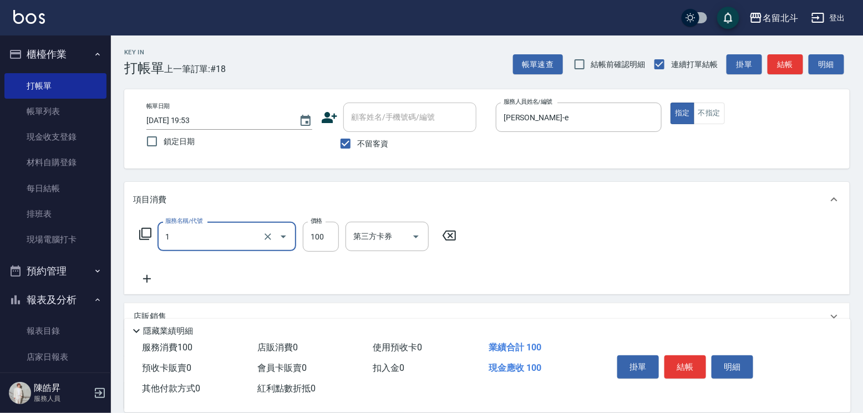
type input "剪髮(1)"
type input "200"
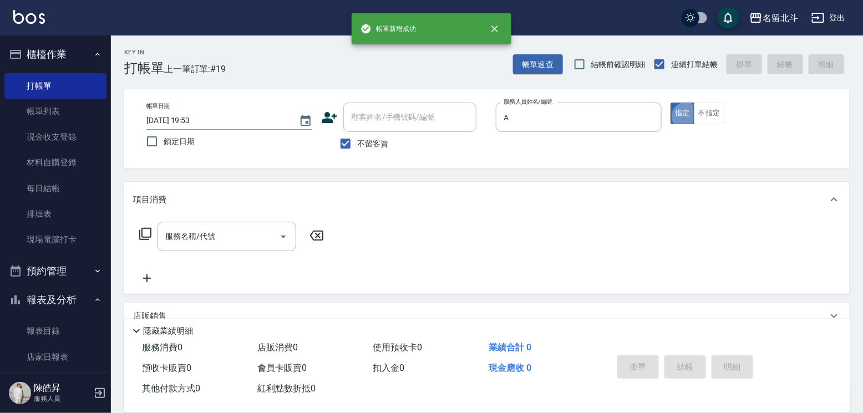
type input "[PERSON_NAME]-a"
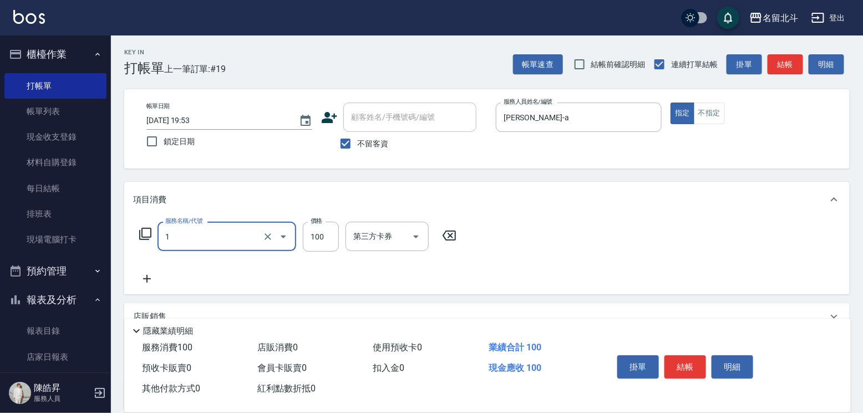
type input "剪髮(1)"
type input "300"
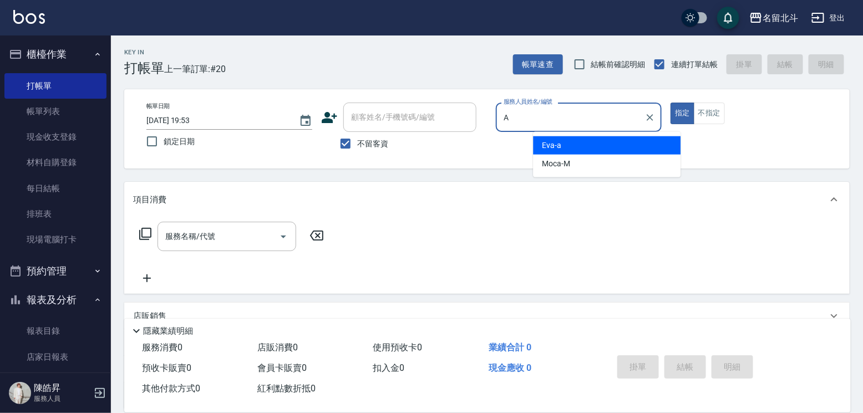
type input "[PERSON_NAME]-a"
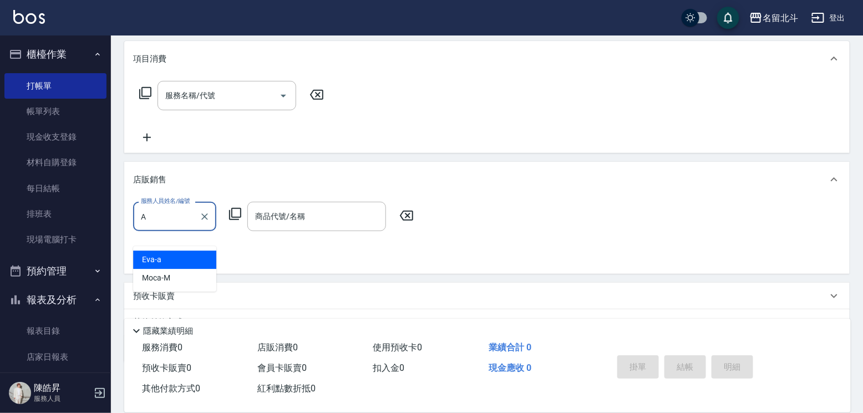
type input "[PERSON_NAME]-a"
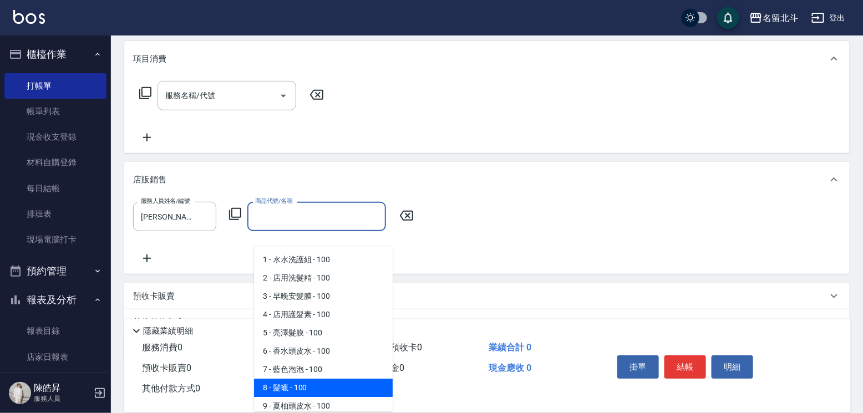
type input "髮蠟"
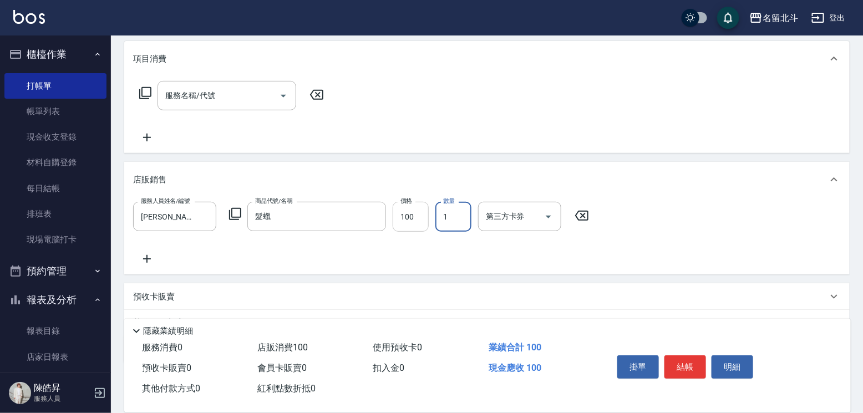
click at [415, 232] on input "100" at bounding box center [411, 217] width 36 height 30
type input "350"
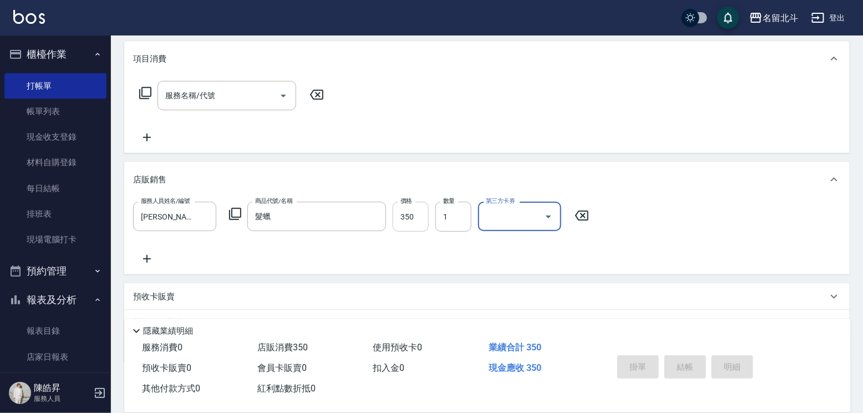
type input "[DATE] 19:54"
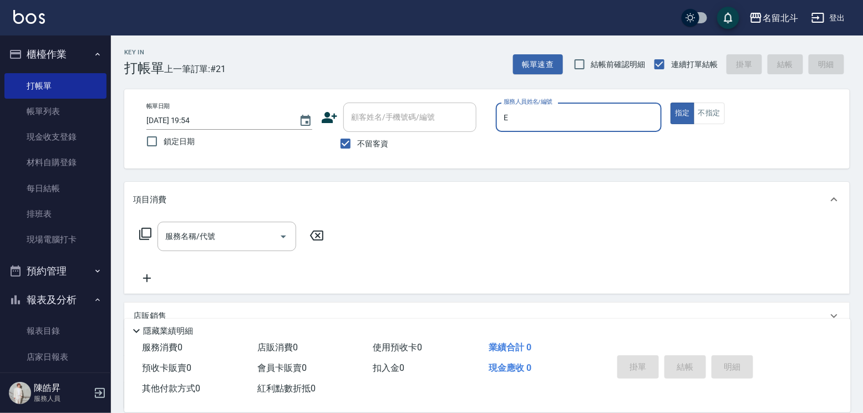
type input "[PERSON_NAME]-e"
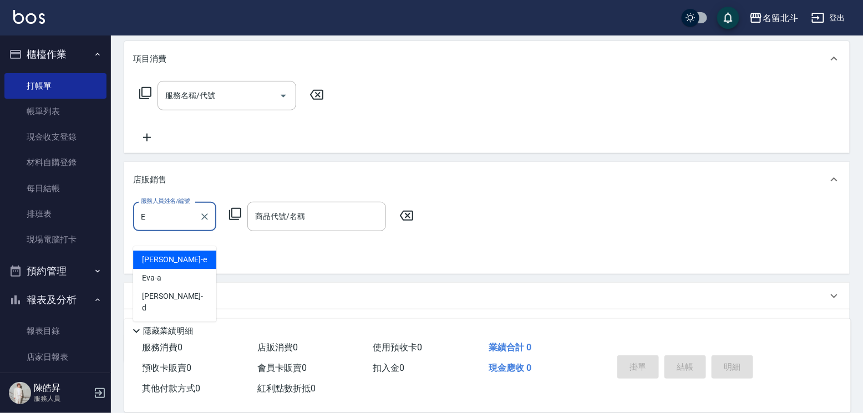
type input "[PERSON_NAME]-e"
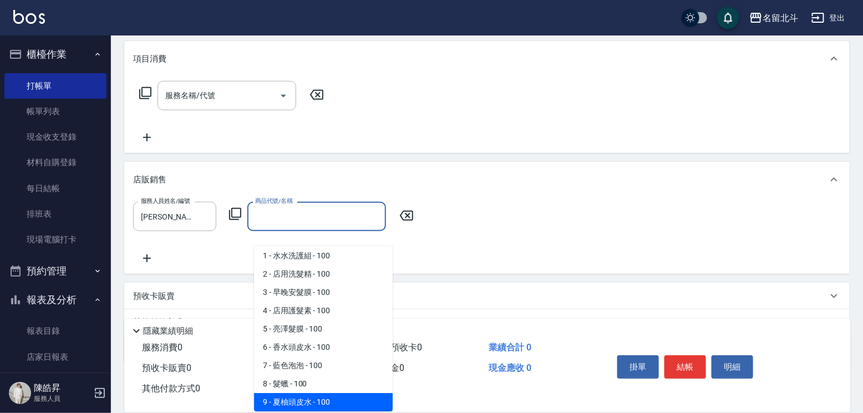
scroll to position [22, 0]
type input "iH洗髮精"
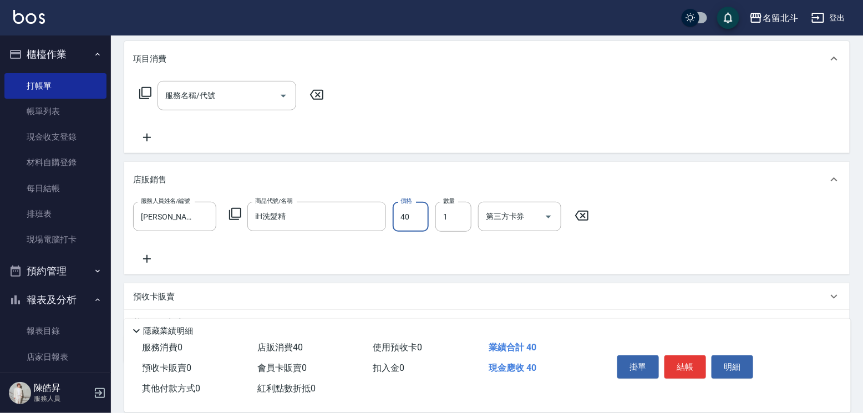
type input "400"
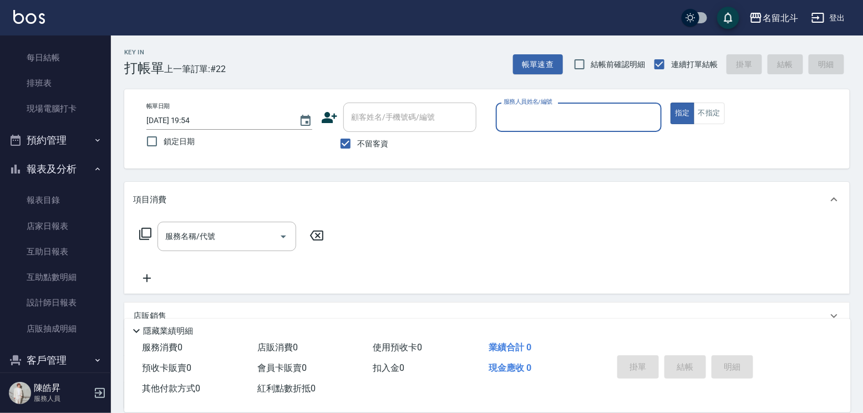
scroll to position [186, 0]
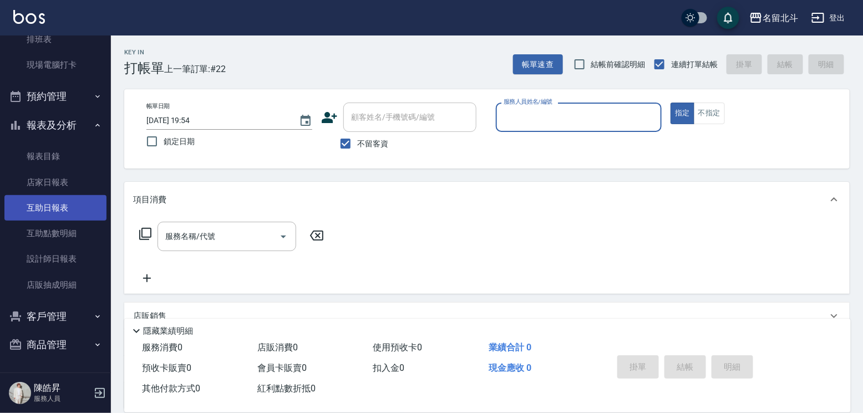
click at [76, 197] on link "互助日報表" at bounding box center [55, 208] width 102 height 26
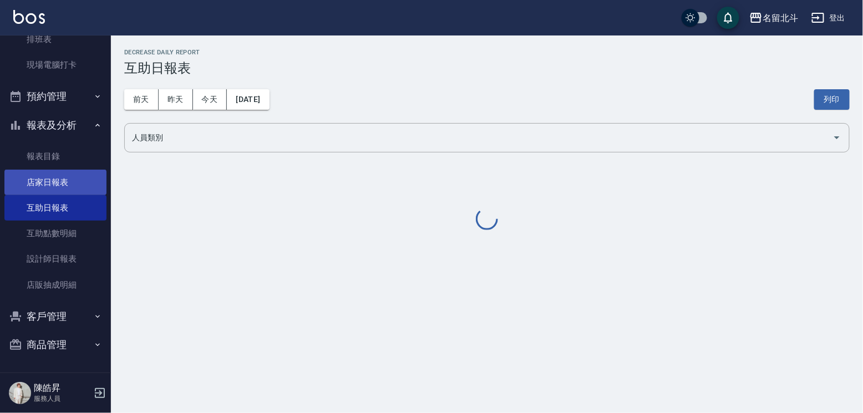
click at [73, 181] on link "店家日報表" at bounding box center [55, 183] width 102 height 26
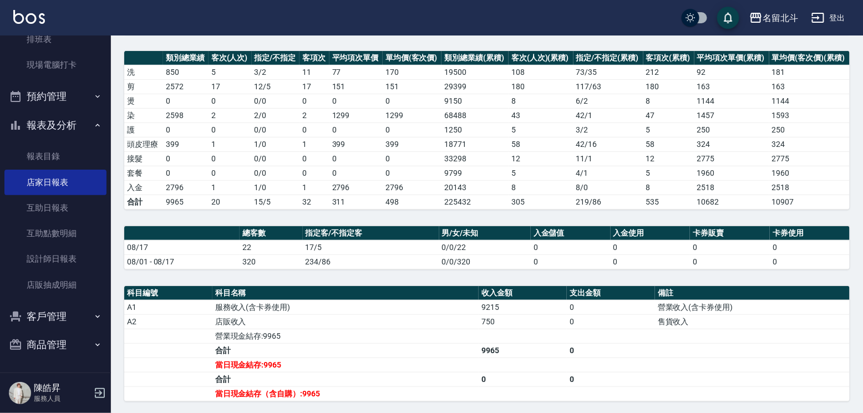
scroll to position [273, 0]
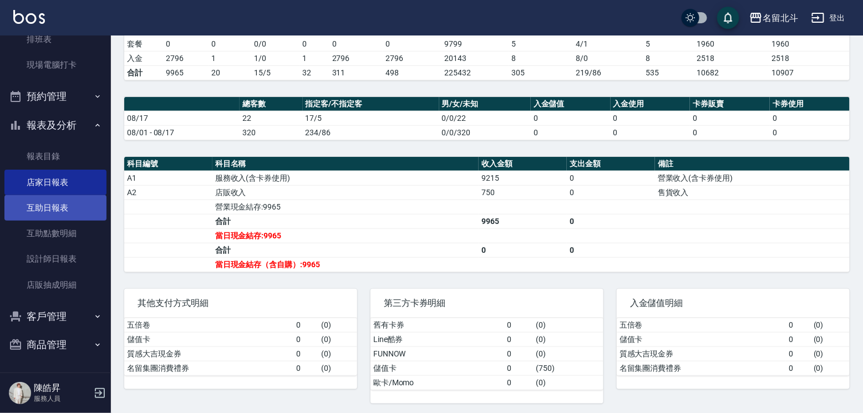
click at [60, 204] on link "互助日報表" at bounding box center [55, 208] width 102 height 26
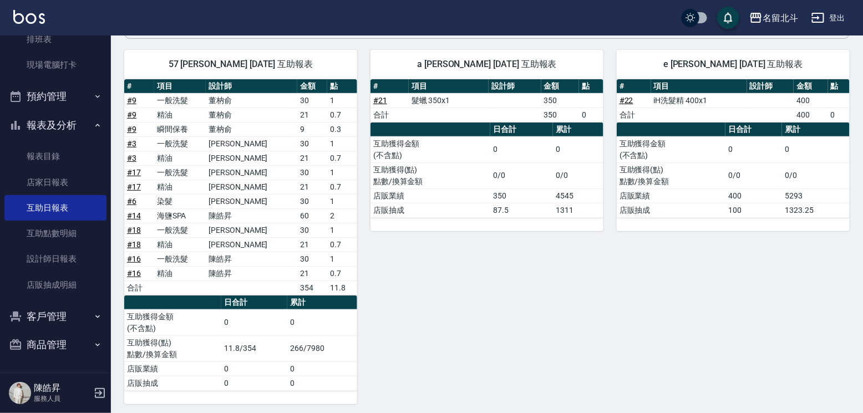
scroll to position [116, 0]
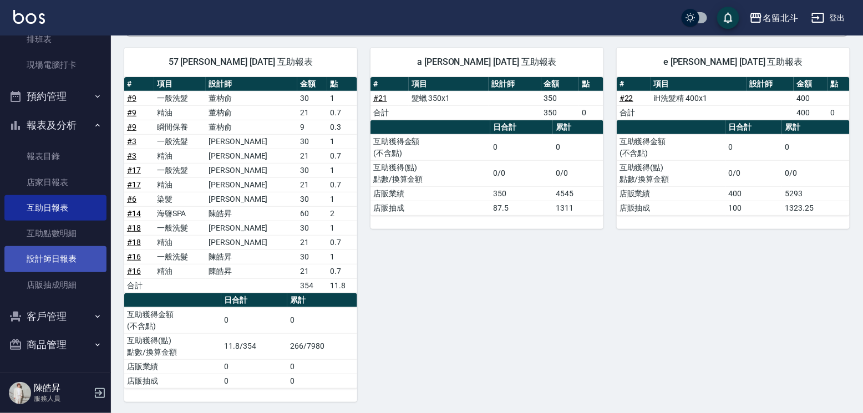
click at [43, 258] on link "設計師日報表" at bounding box center [55, 259] width 102 height 26
